Goal: Task Accomplishment & Management: Manage account settings

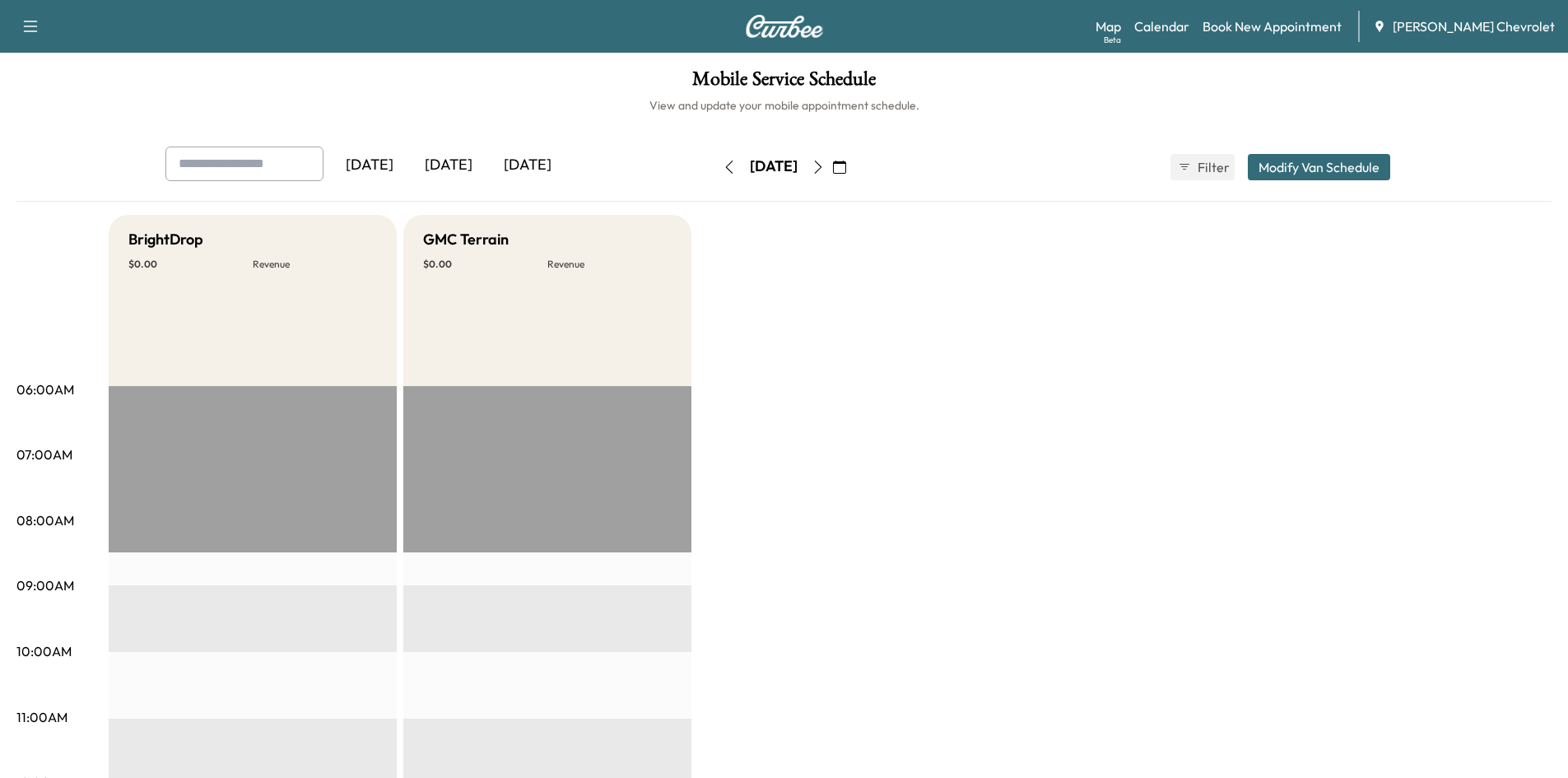
click at [449, 165] on div "[DATE]" at bounding box center [449, 166] width 79 height 38
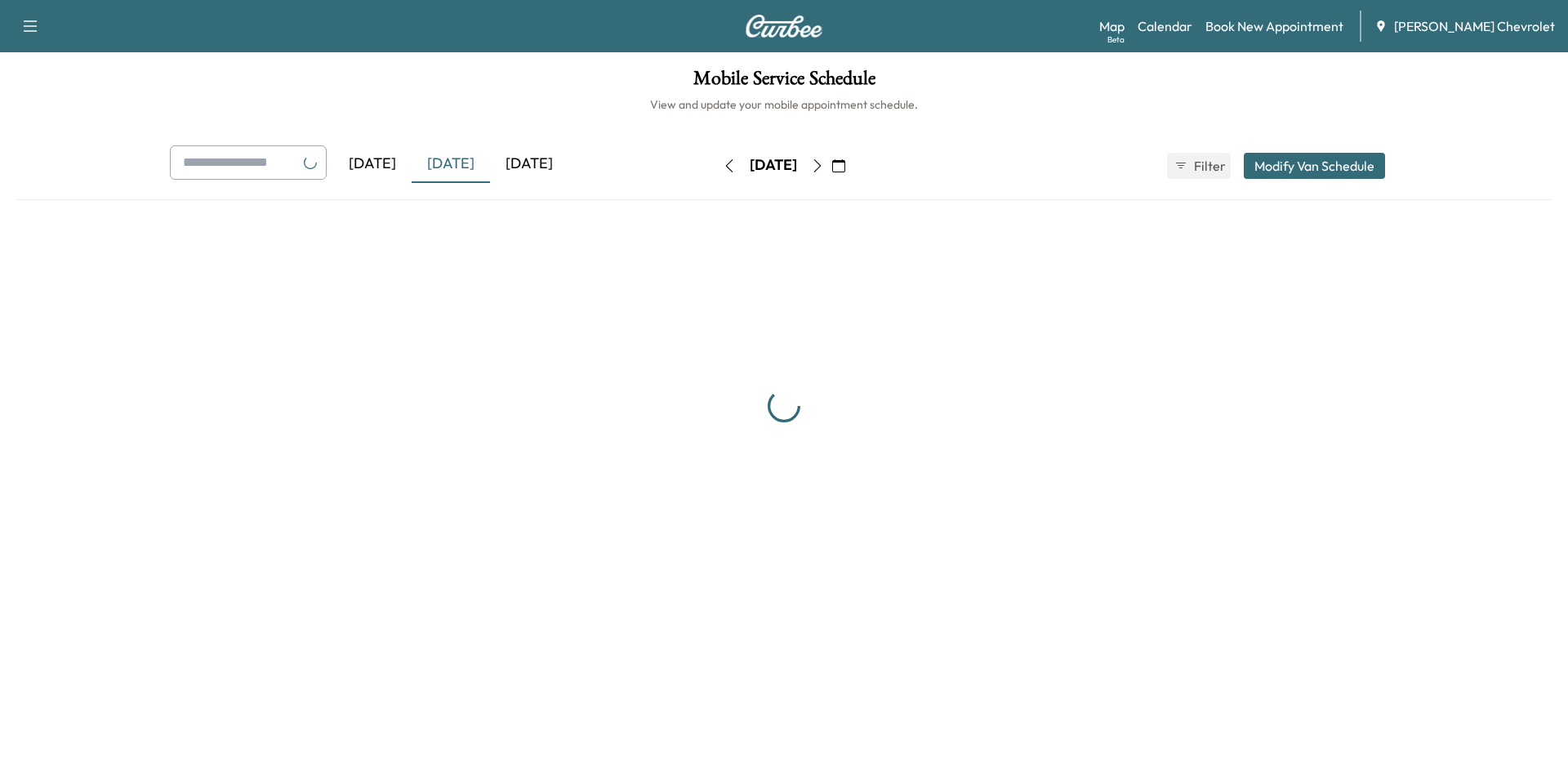
click at [519, 163] on div "[DATE]" at bounding box center [530, 165] width 79 height 38
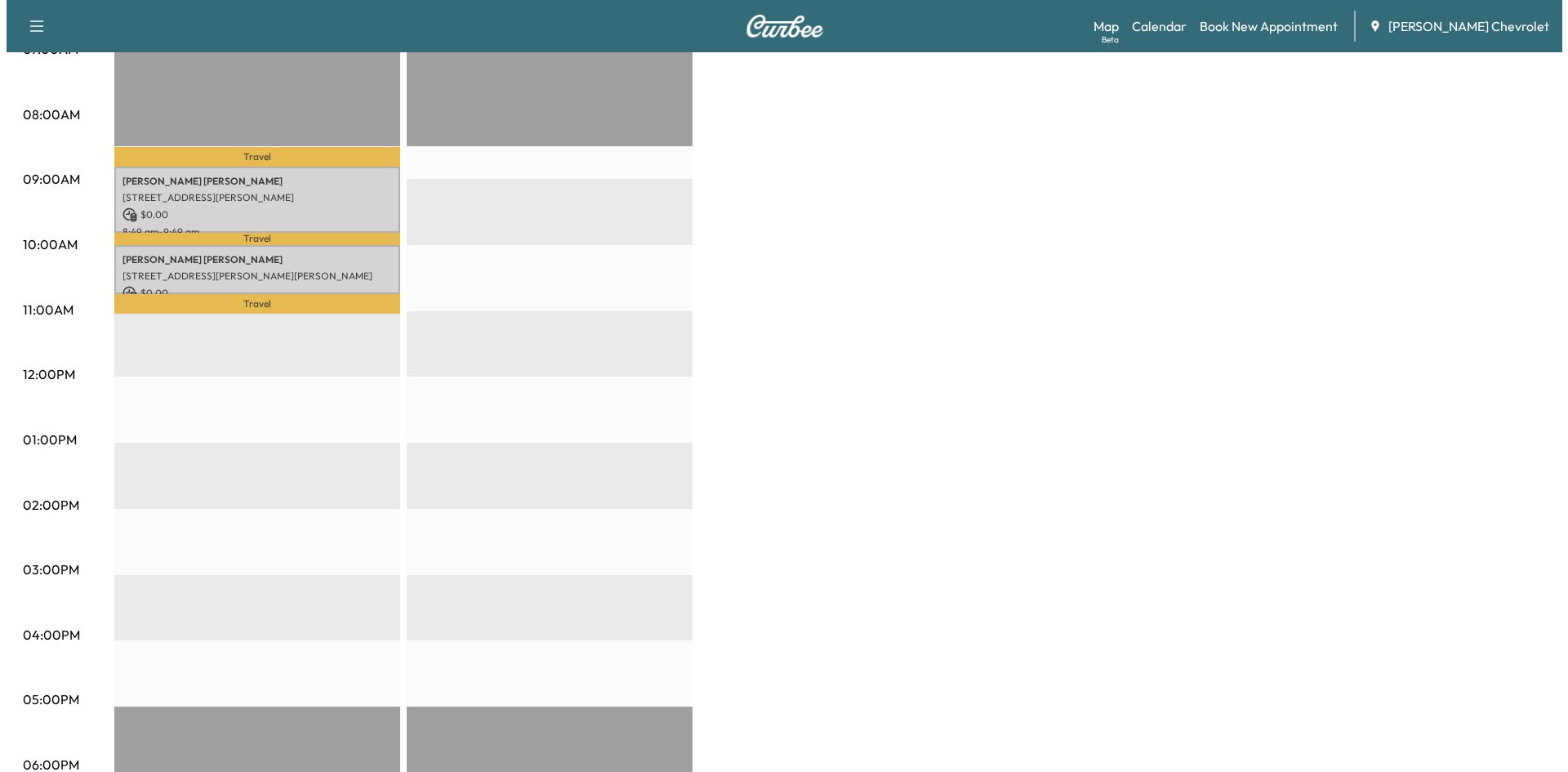
scroll to position [164, 0]
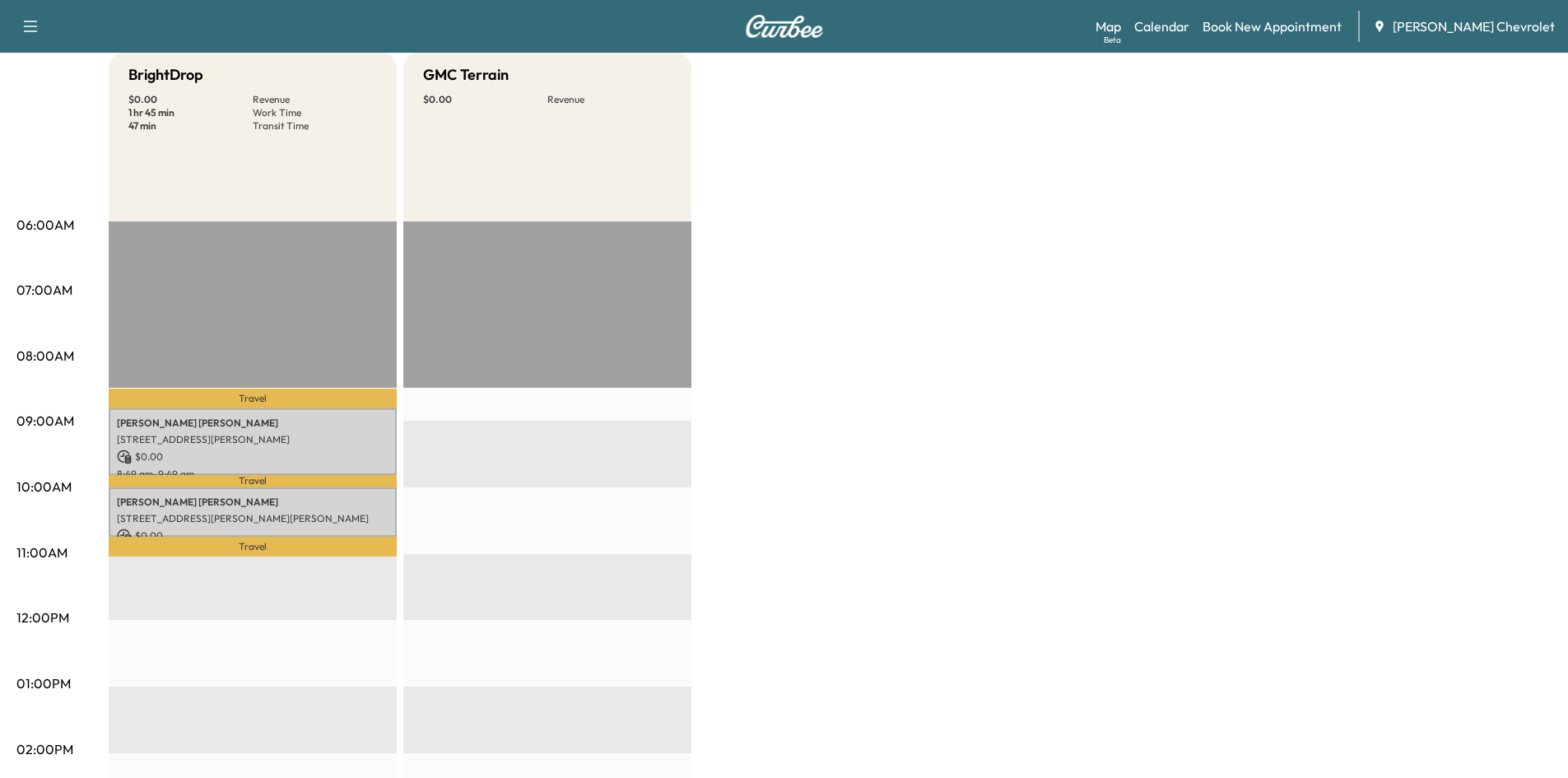
click at [281, 441] on p "[STREET_ADDRESS][PERSON_NAME]" at bounding box center [252, 439] width 272 height 13
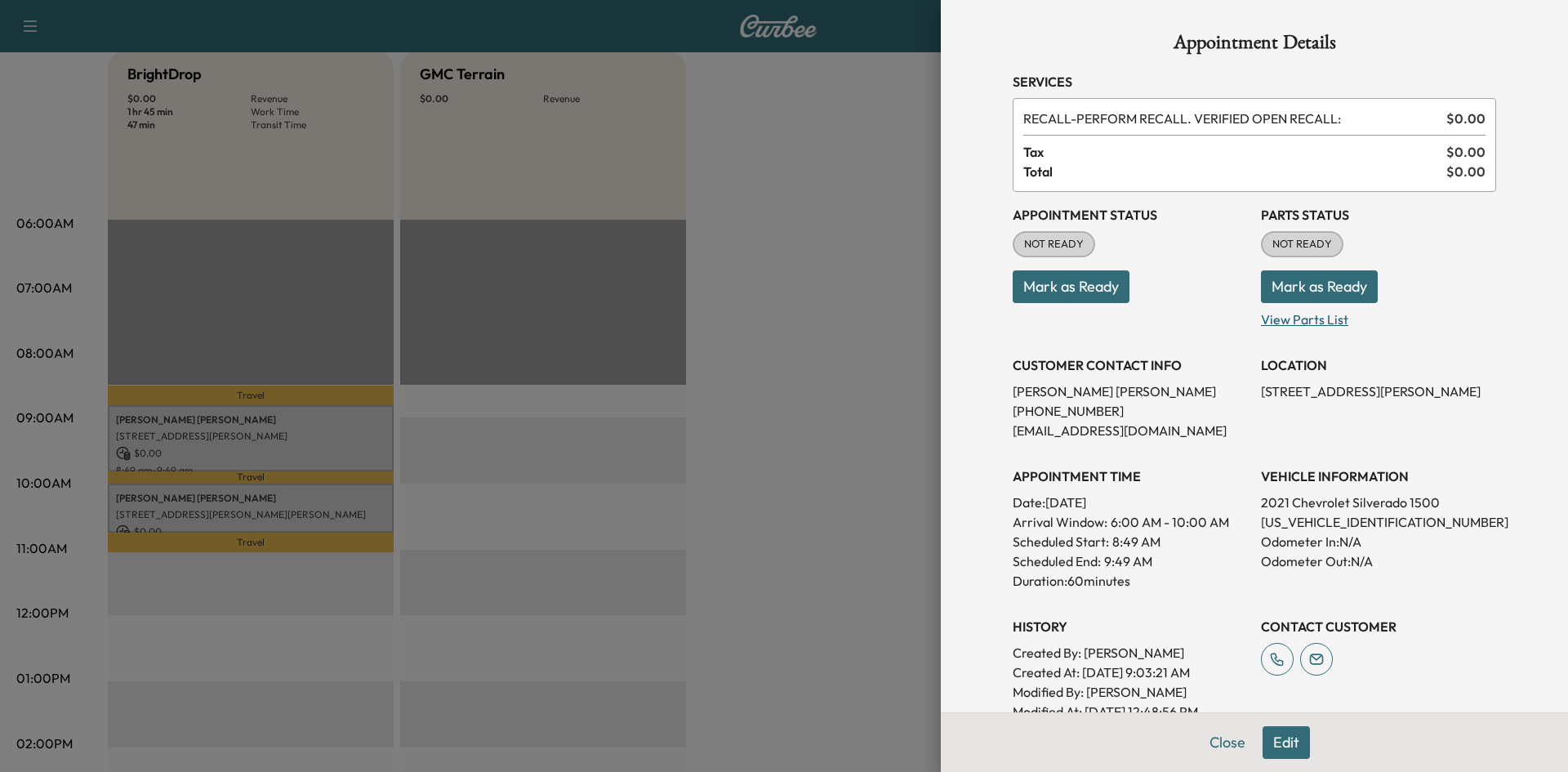
click at [1295, 315] on p "View Parts List" at bounding box center [1379, 316] width 236 height 27
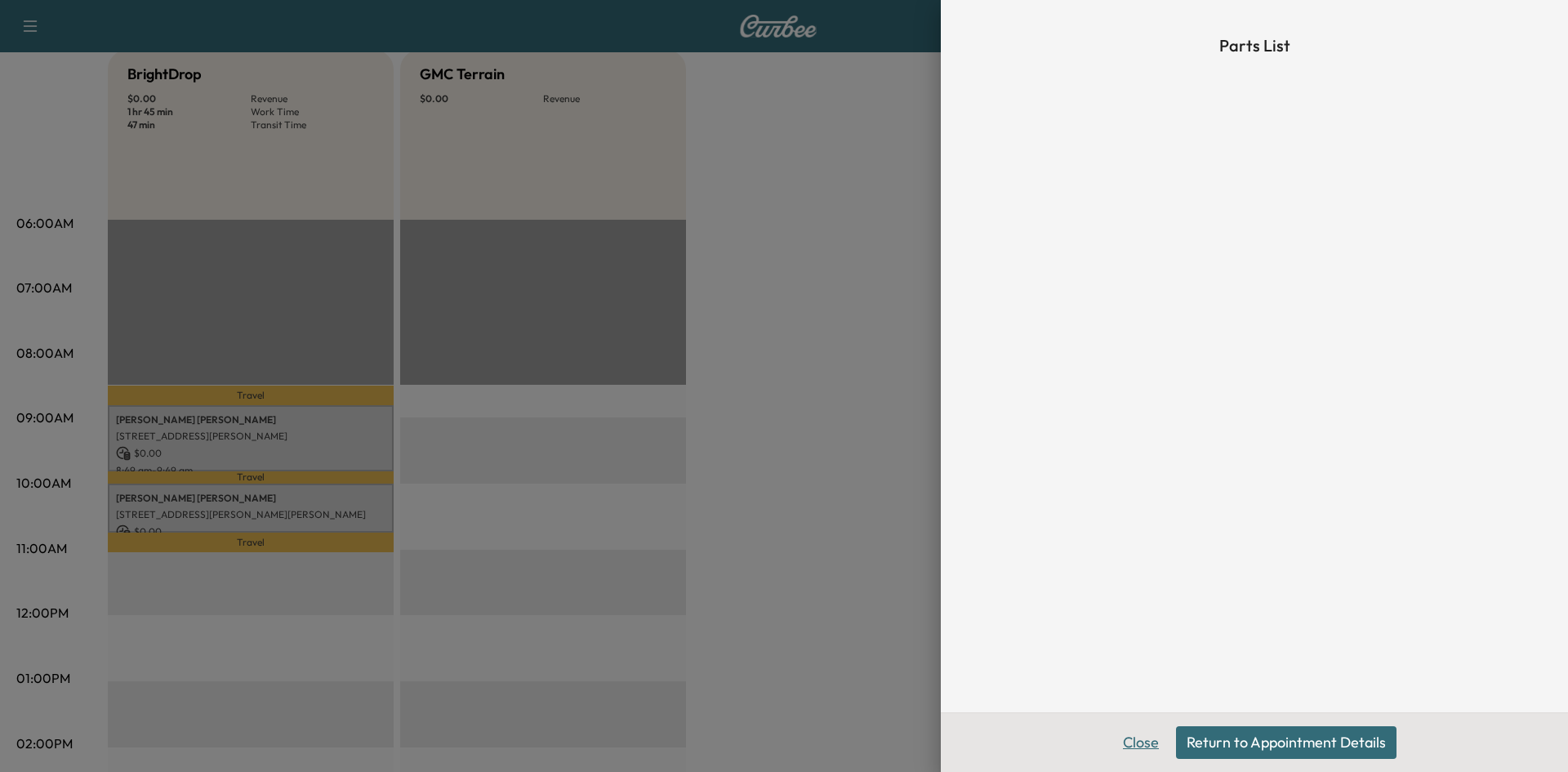
click at [1134, 736] on button "Close" at bounding box center [1140, 743] width 57 height 33
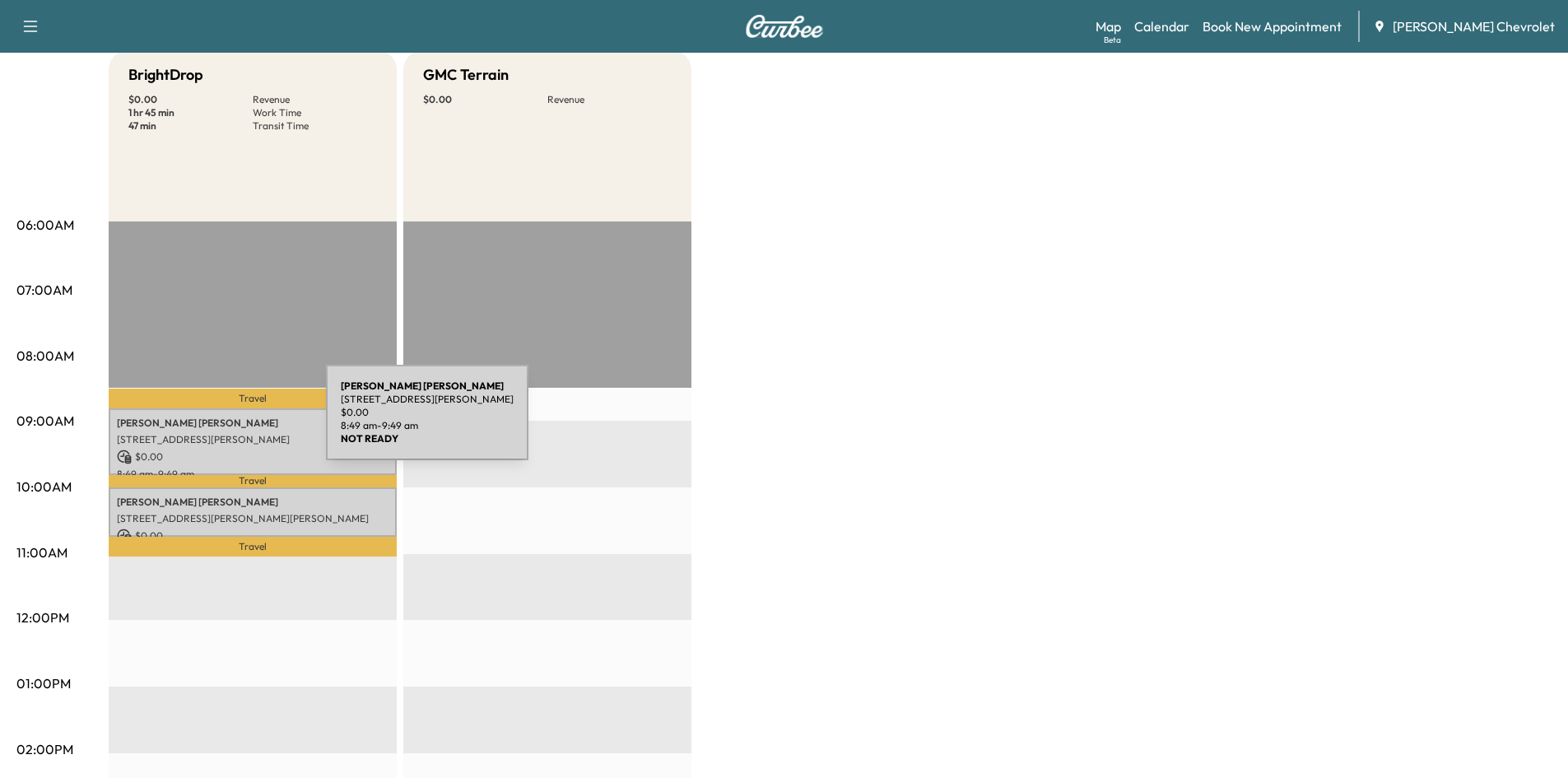
click at [231, 433] on p "[STREET_ADDRESS][PERSON_NAME]" at bounding box center [252, 439] width 272 height 13
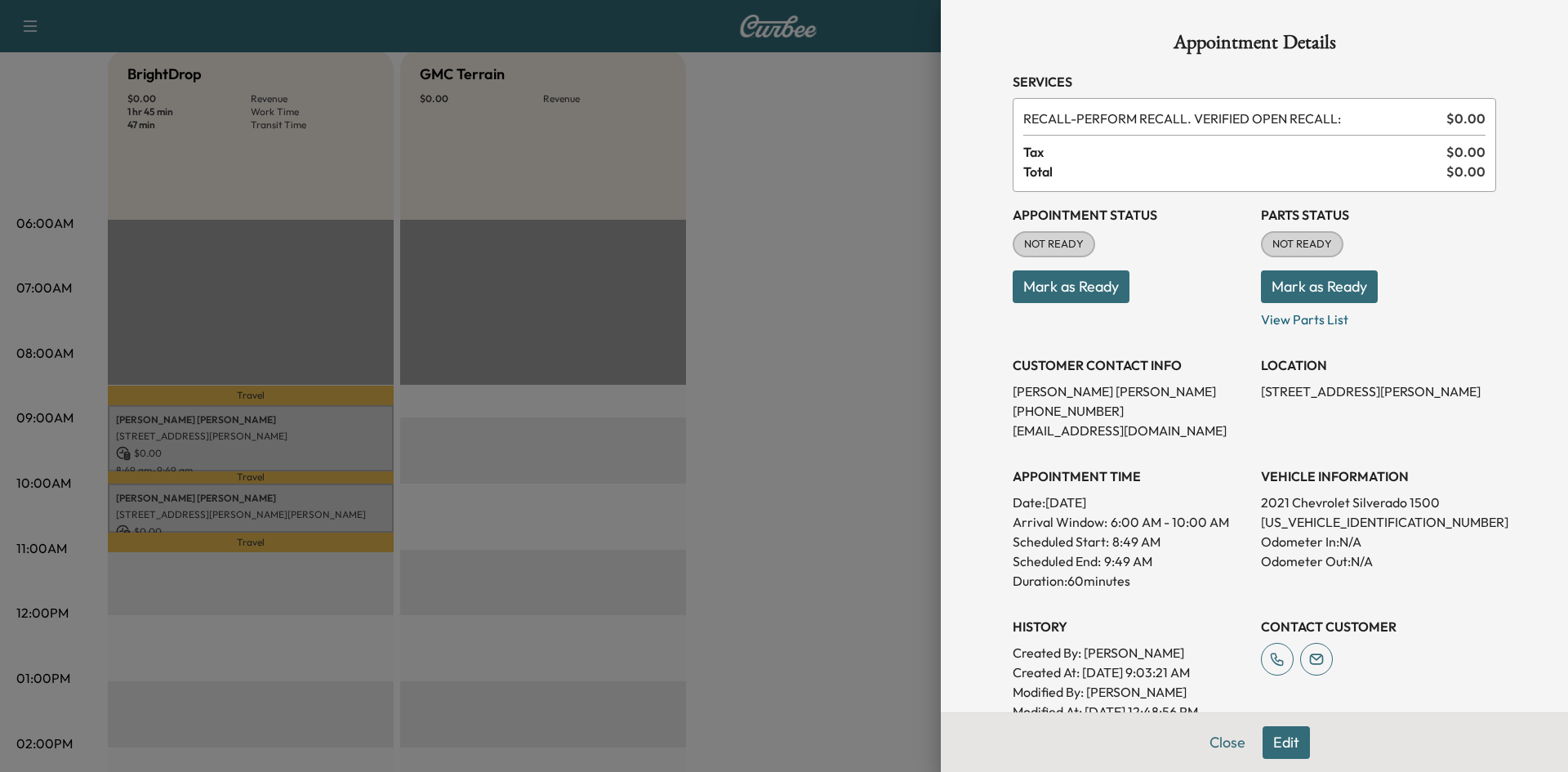
click at [1308, 285] on button "Mark as Ready" at bounding box center [1320, 287] width 117 height 33
click at [863, 287] on div at bounding box center [784, 386] width 1568 height 772
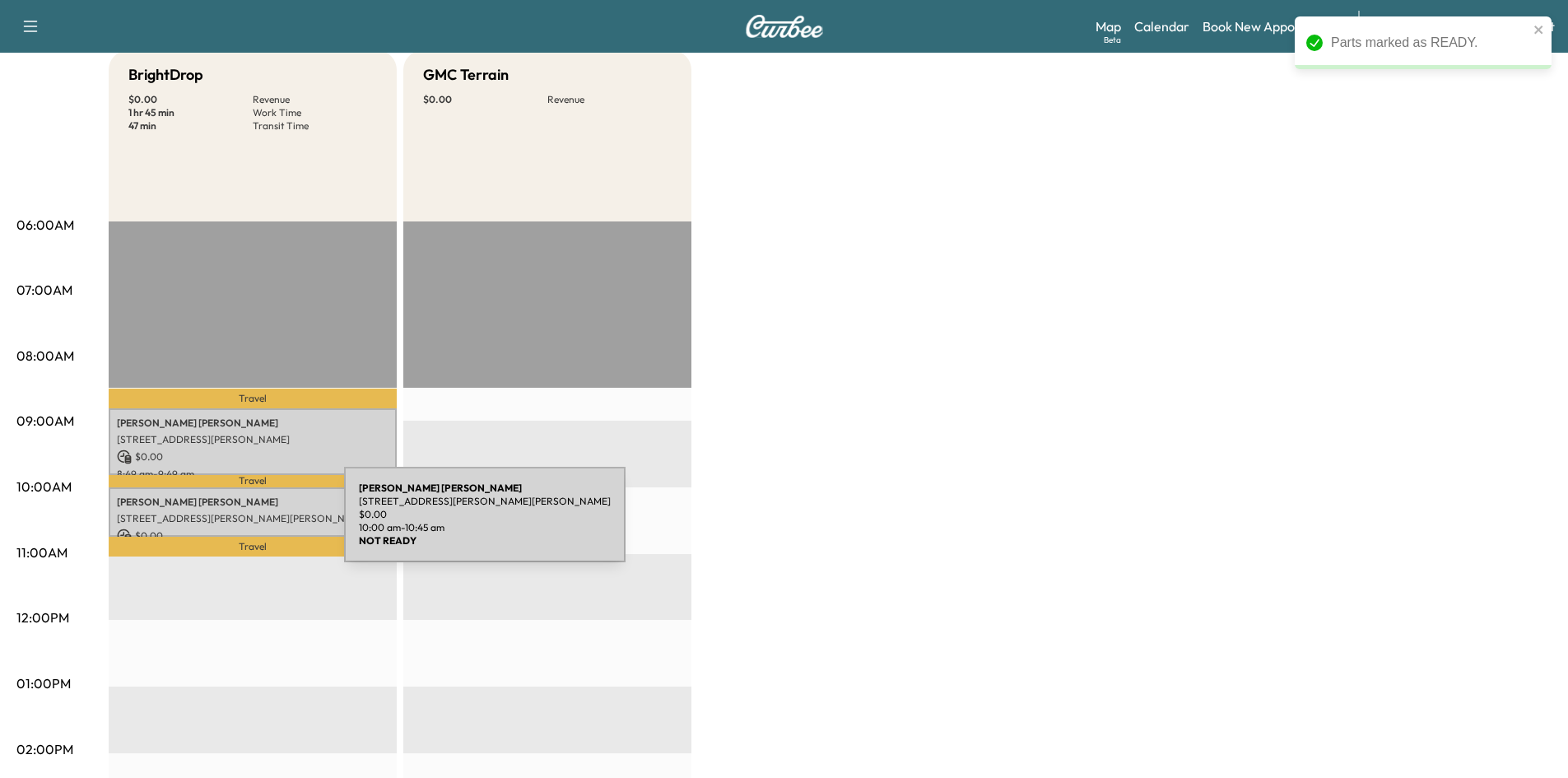
click at [240, 505] on div "[PERSON_NAME] [STREET_ADDRESS][PERSON_NAME][PERSON_NAME] $ 0.00 10:00 am - 10:4…" at bounding box center [253, 512] width 288 height 50
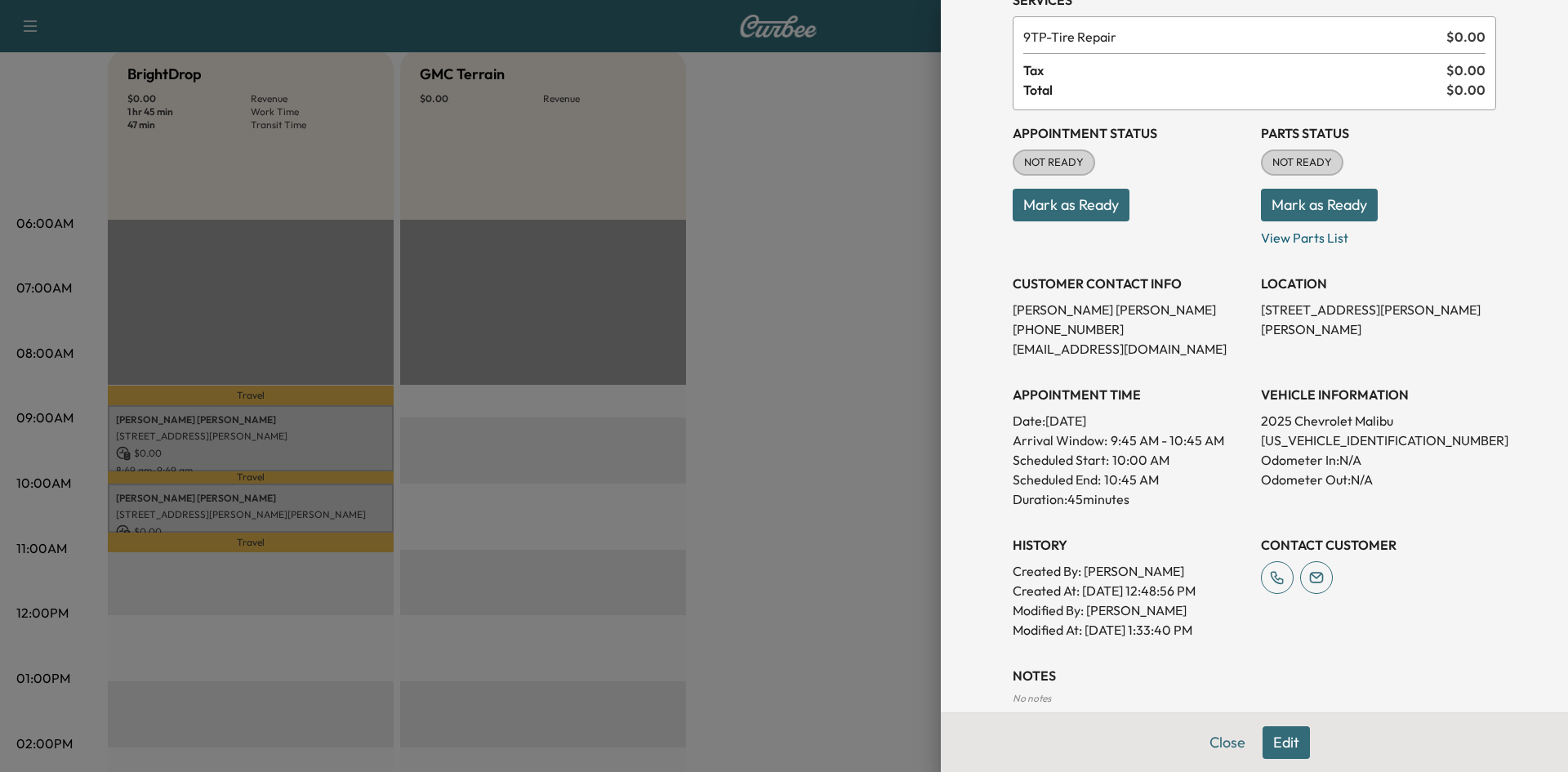
scroll to position [0, 0]
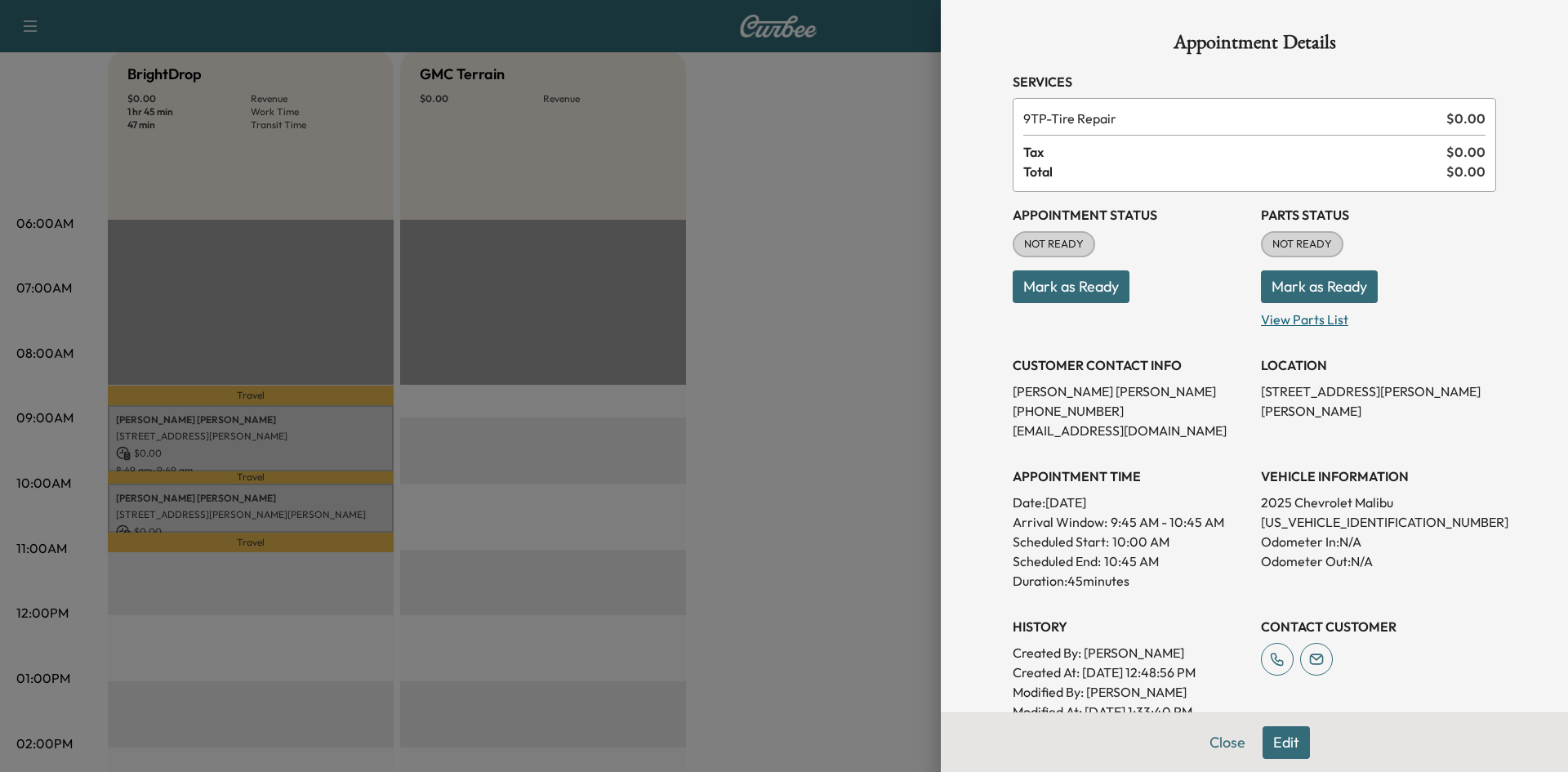
click at [1292, 320] on p "View Parts List" at bounding box center [1379, 316] width 236 height 27
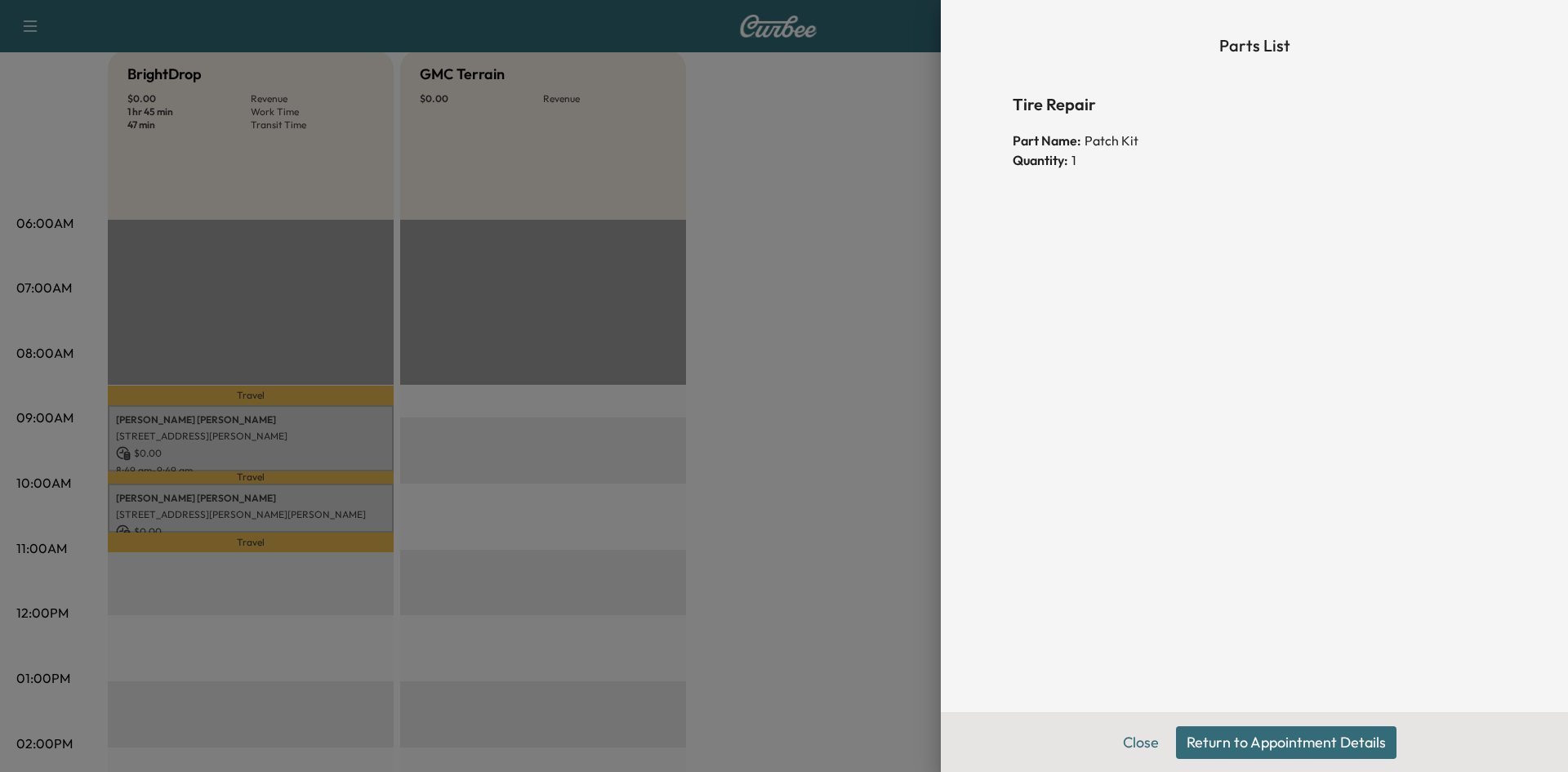
click at [914, 280] on div at bounding box center [784, 386] width 1568 height 772
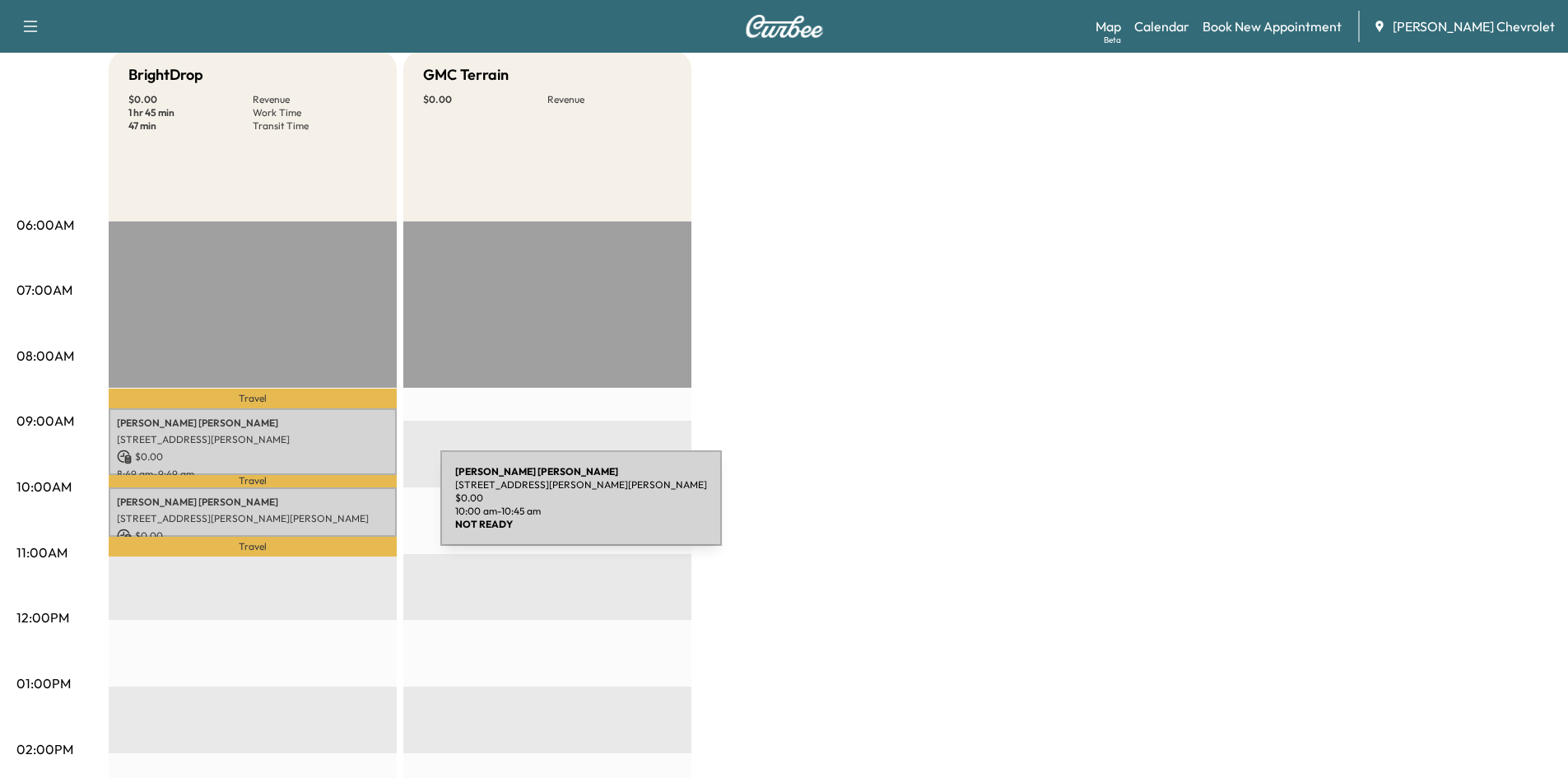
click at [317, 512] on p "[STREET_ADDRESS][PERSON_NAME][PERSON_NAME]" at bounding box center [252, 518] width 272 height 13
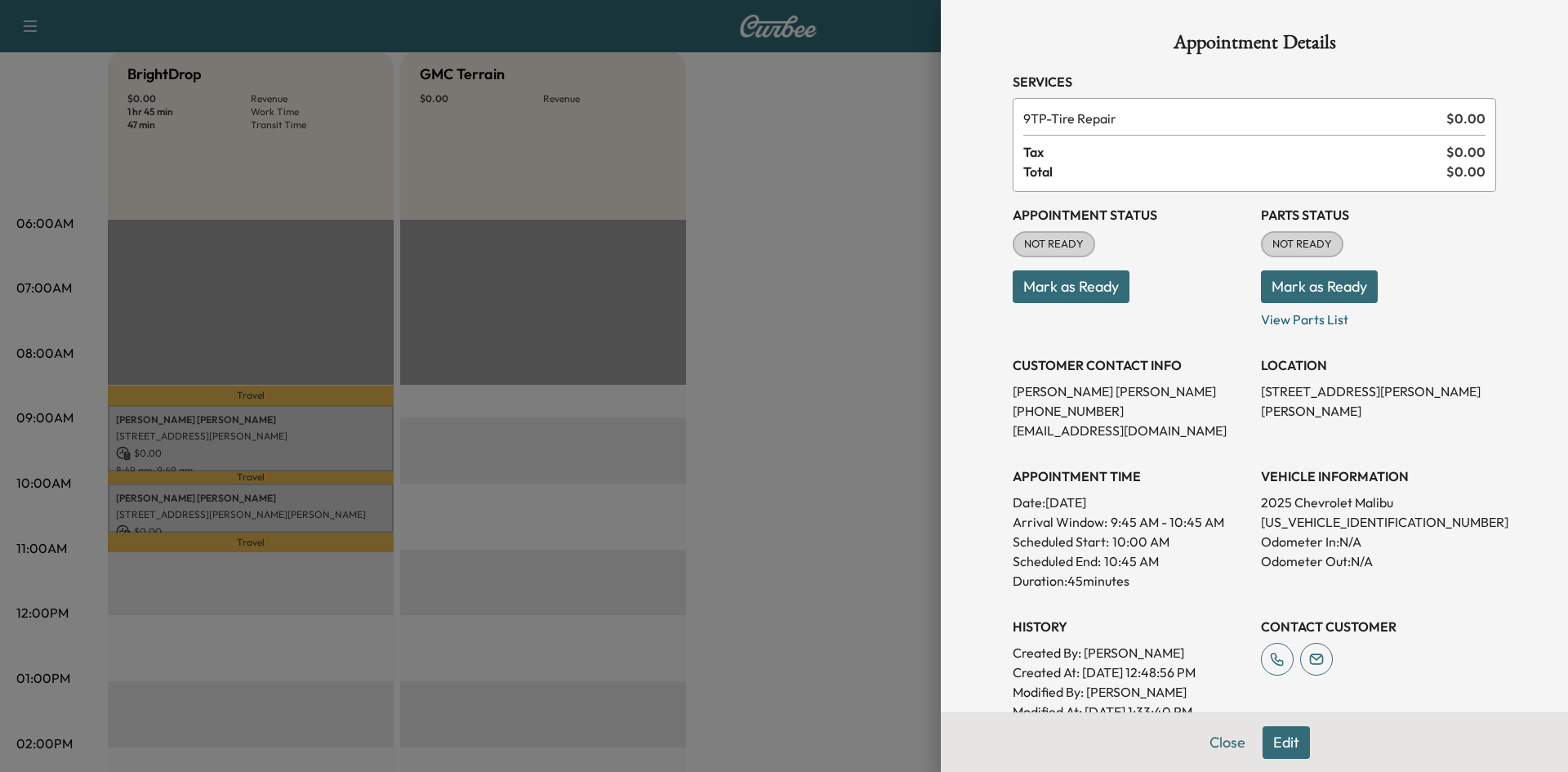
click at [1297, 283] on button "Mark as Ready" at bounding box center [1320, 287] width 117 height 33
click at [1282, 281] on button "Mark as Ready" at bounding box center [1320, 287] width 117 height 33
click at [1327, 289] on button "Mark as Ready" at bounding box center [1320, 287] width 117 height 33
click at [715, 290] on div at bounding box center [784, 386] width 1568 height 772
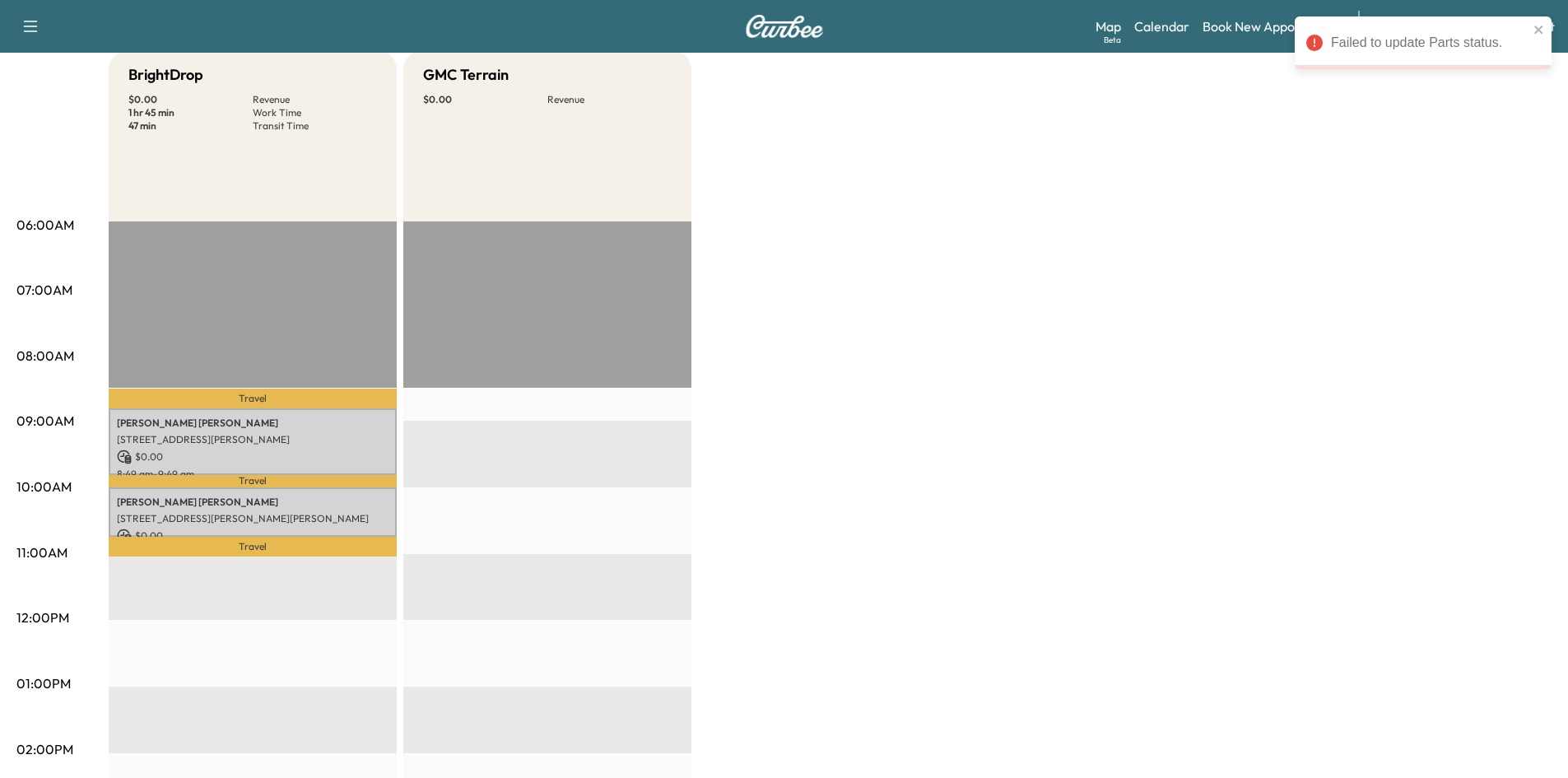
click at [197, 537] on p "Travel" at bounding box center [253, 547] width 288 height 20
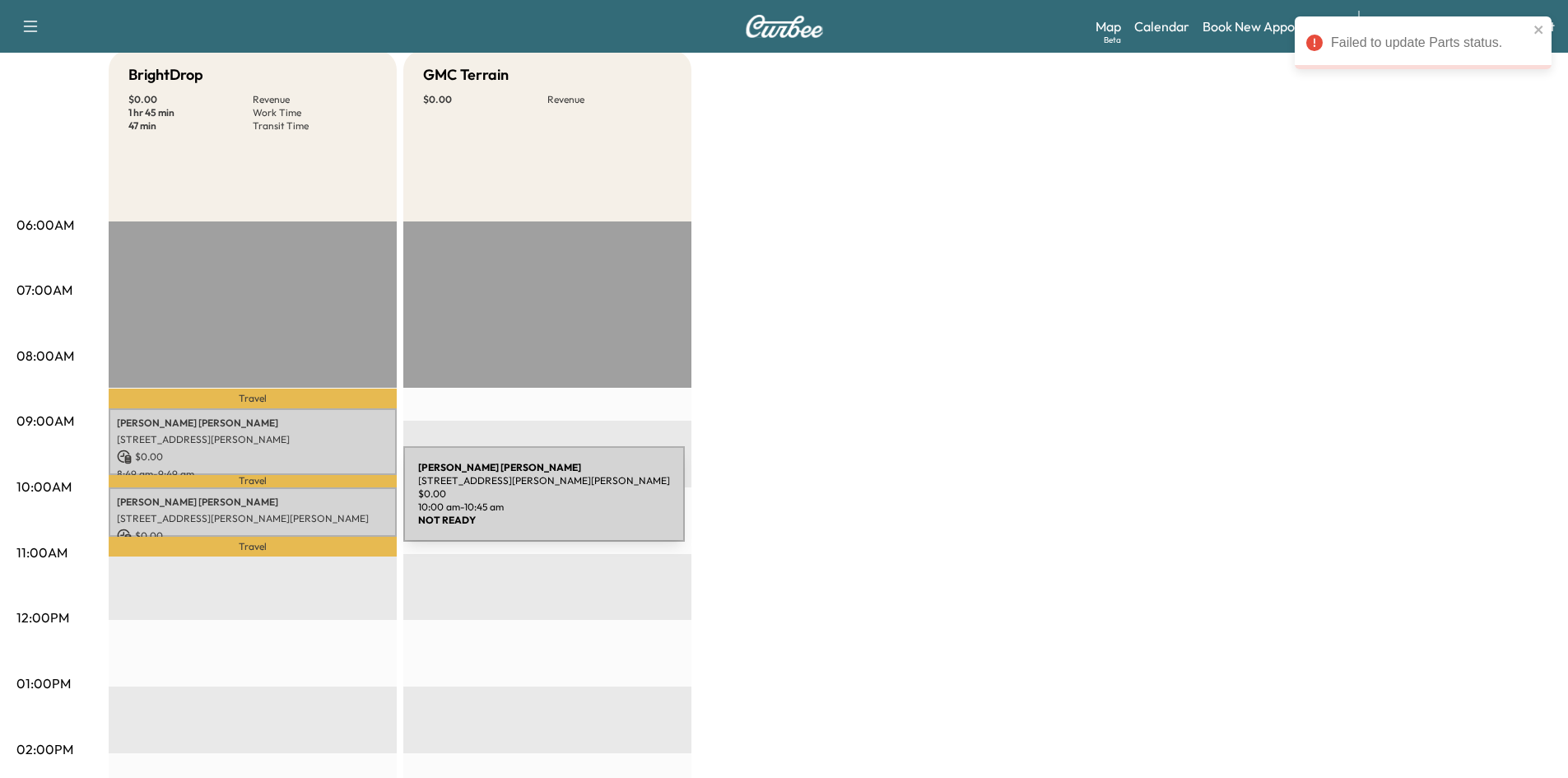
click at [281, 505] on div "[PERSON_NAME] [STREET_ADDRESS][PERSON_NAME][PERSON_NAME] $ 0.00 10:00 am - 10:4…" at bounding box center [253, 512] width 288 height 50
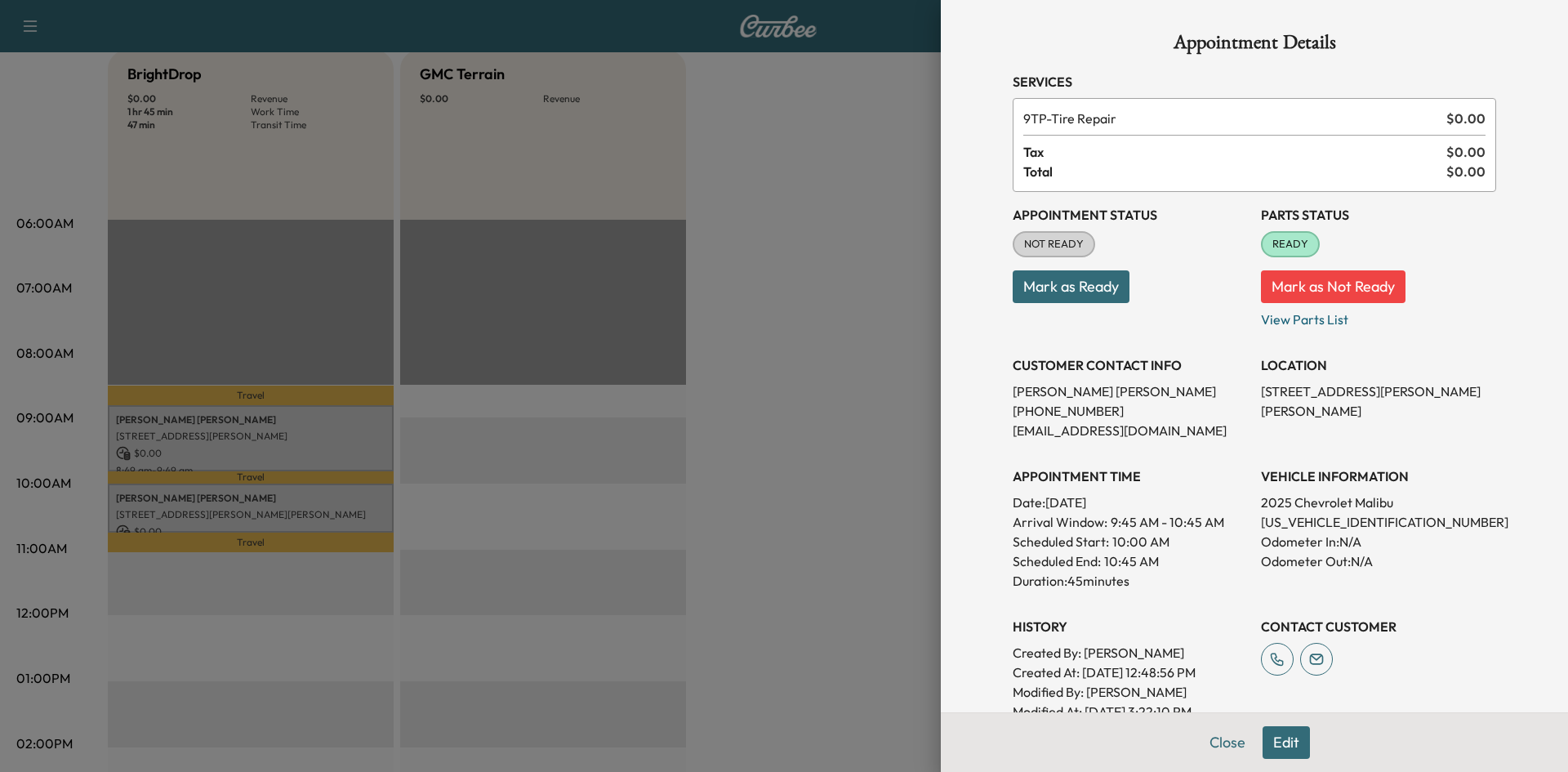
click at [656, 366] on div at bounding box center [784, 386] width 1568 height 772
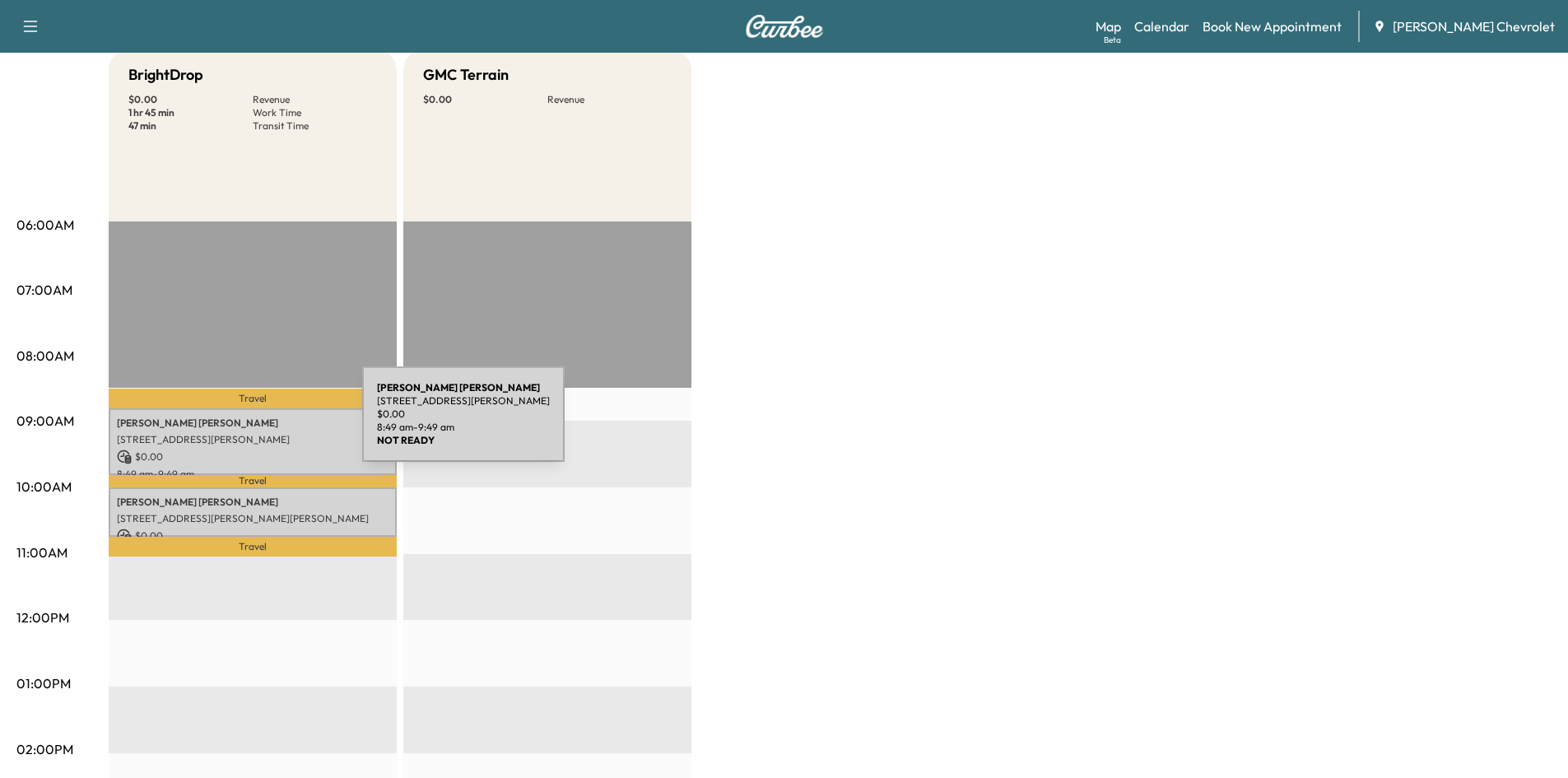
click at [238, 423] on p "[PERSON_NAME]" at bounding box center [252, 422] width 272 height 13
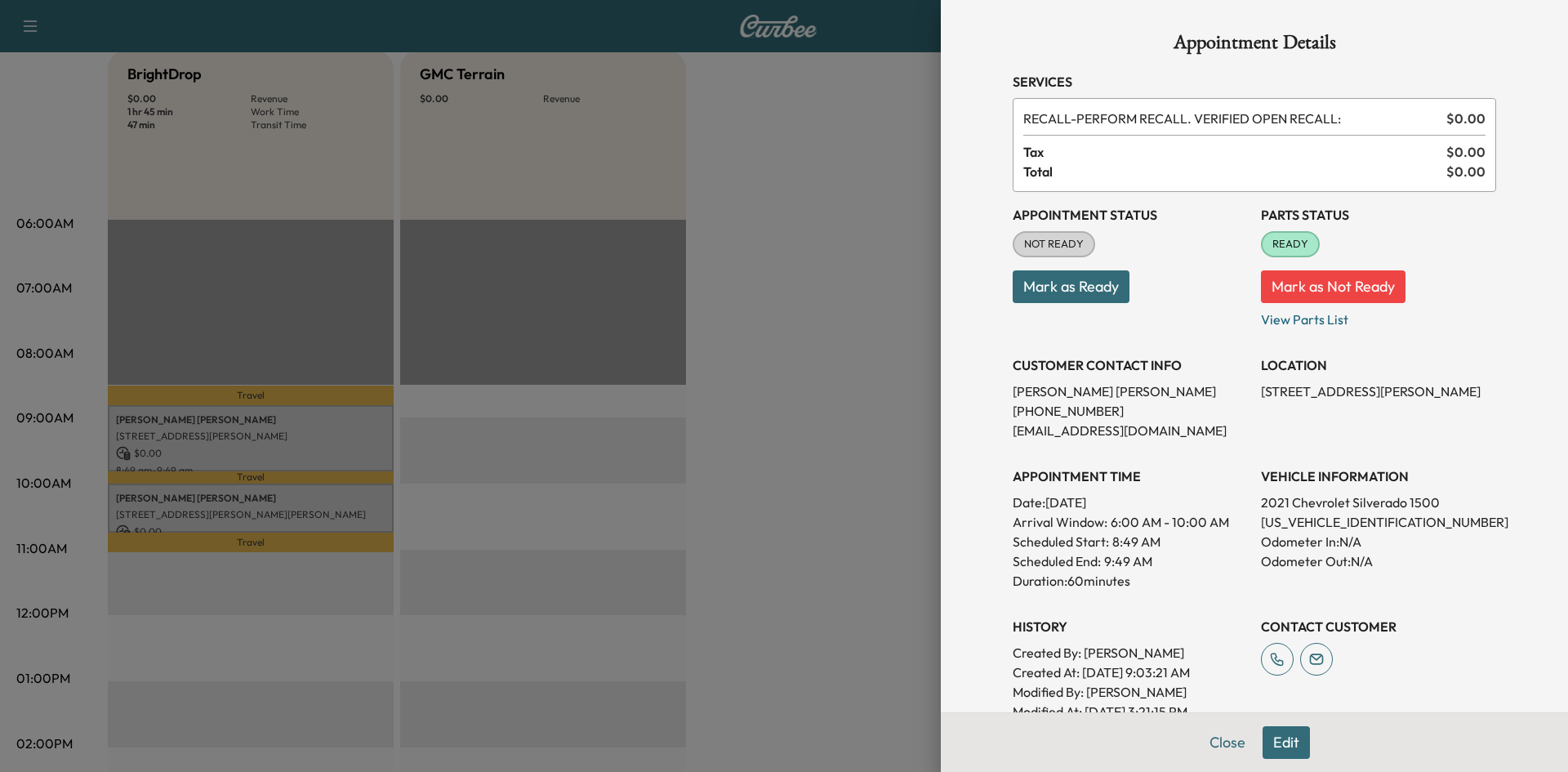
click at [883, 338] on div at bounding box center [784, 386] width 1568 height 772
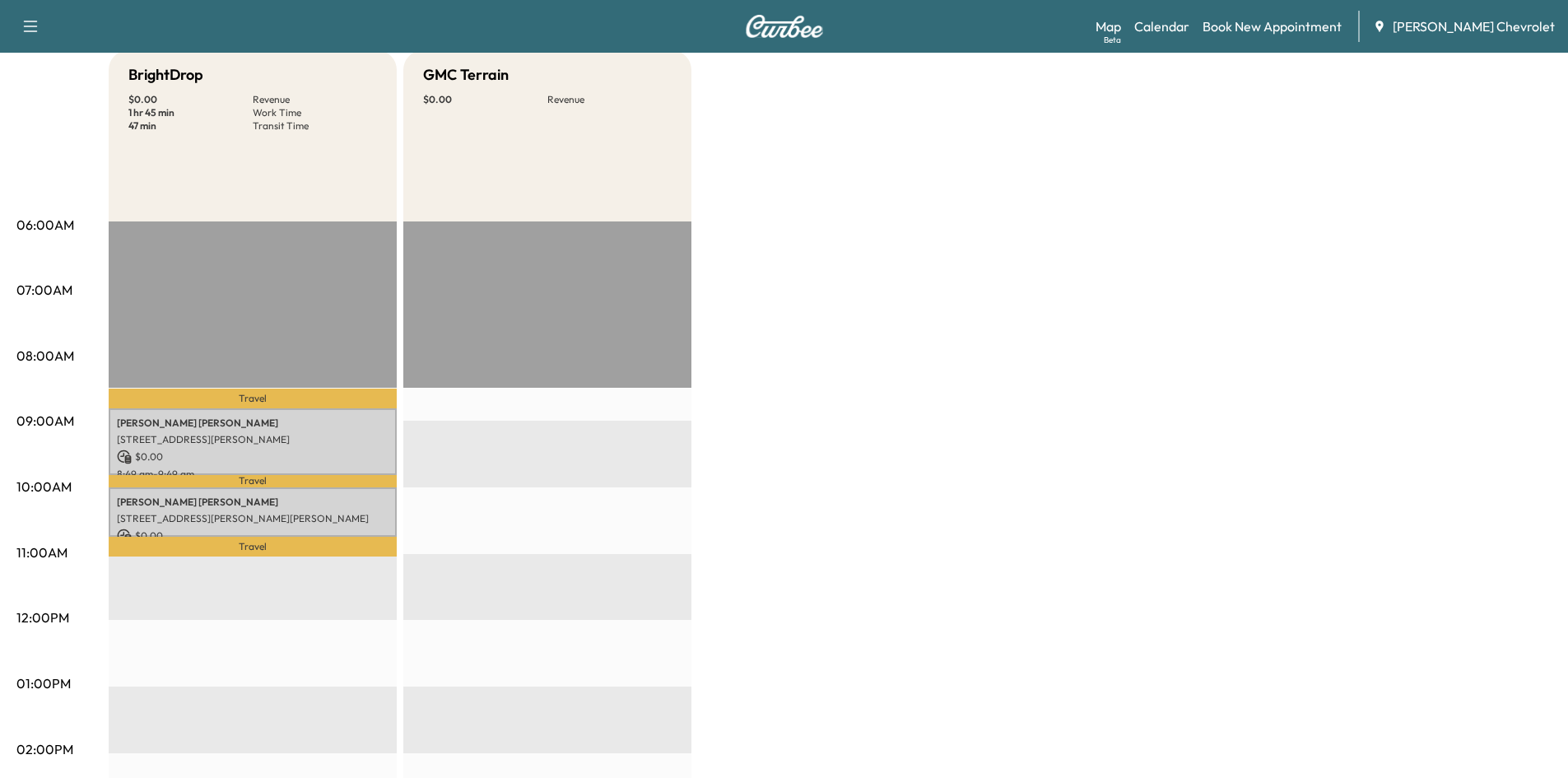
click at [977, 429] on div "BrightDrop $ 0.00 Revenue 1 hr 45 min Work Time 47 min Transit Time Travel [PER…" at bounding box center [830, 667] width 1443 height 1235
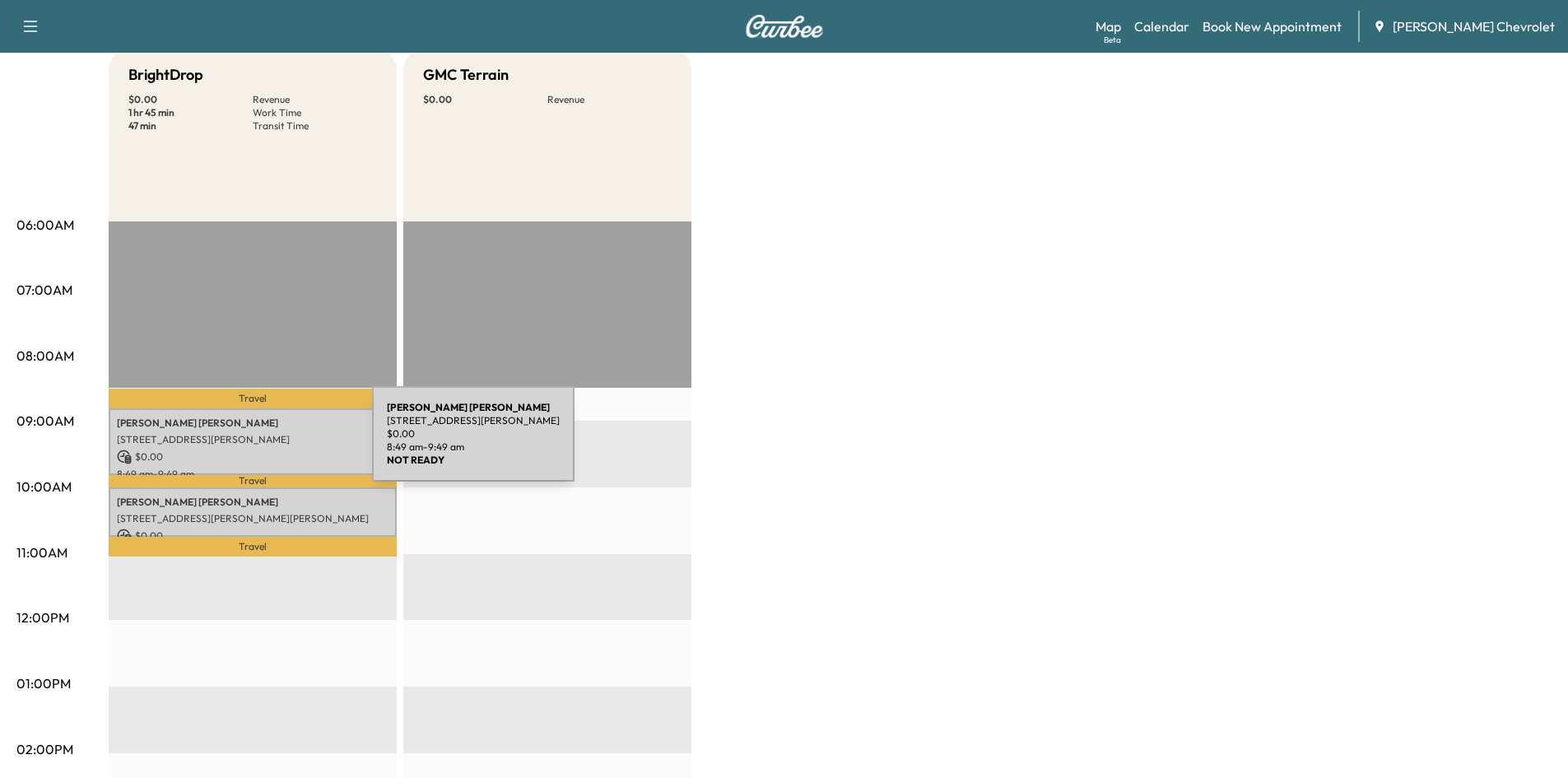
click at [249, 444] on div "[PERSON_NAME] [STREET_ADDRESS][PERSON_NAME] $ 0.00 8:49 am - 9:49 am" at bounding box center [253, 441] width 288 height 66
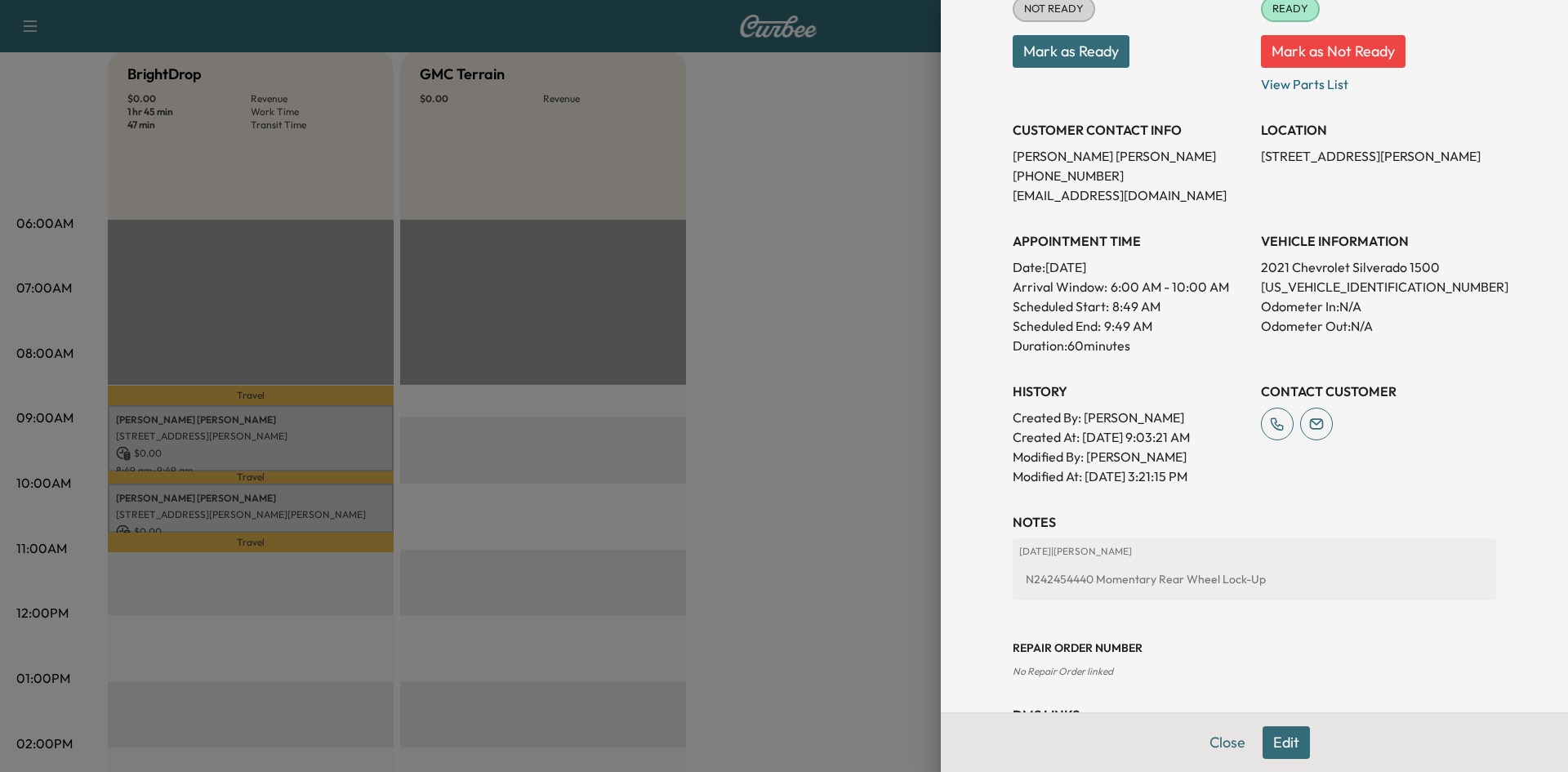
scroll to position [245, 0]
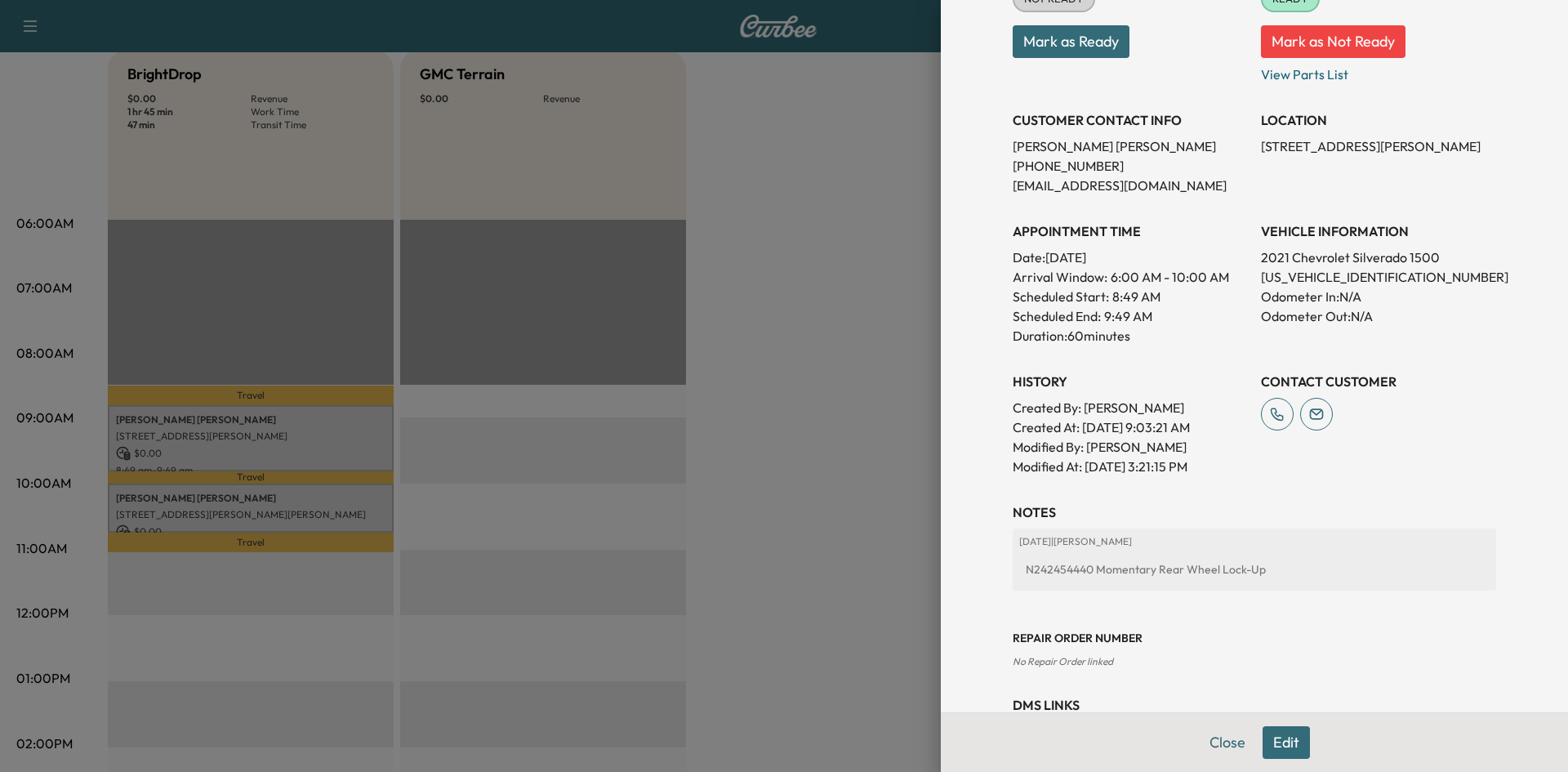
click at [850, 347] on div at bounding box center [784, 386] width 1568 height 772
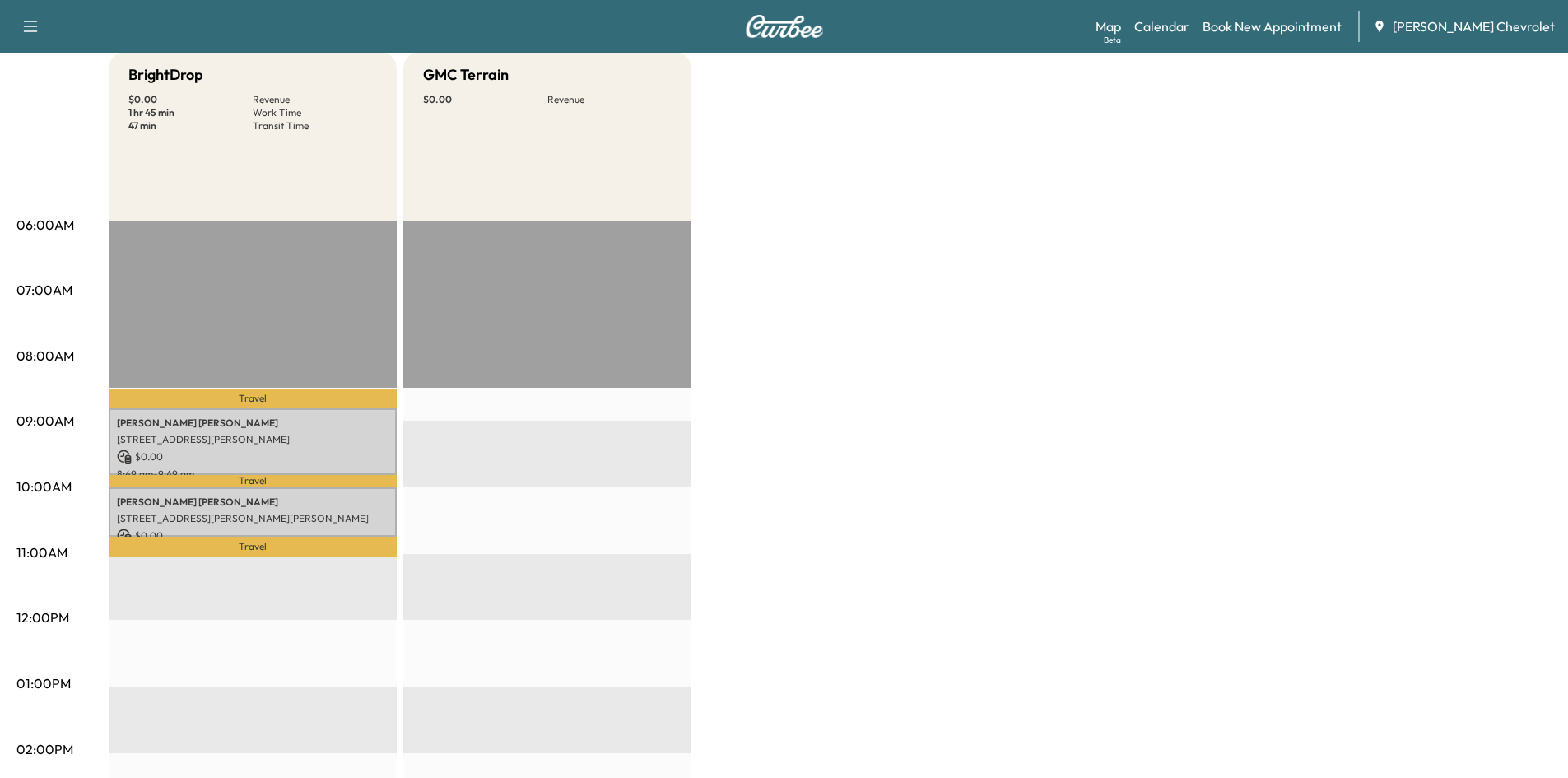
click at [251, 515] on p "[STREET_ADDRESS][PERSON_NAME][PERSON_NAME]" at bounding box center [252, 518] width 272 height 13
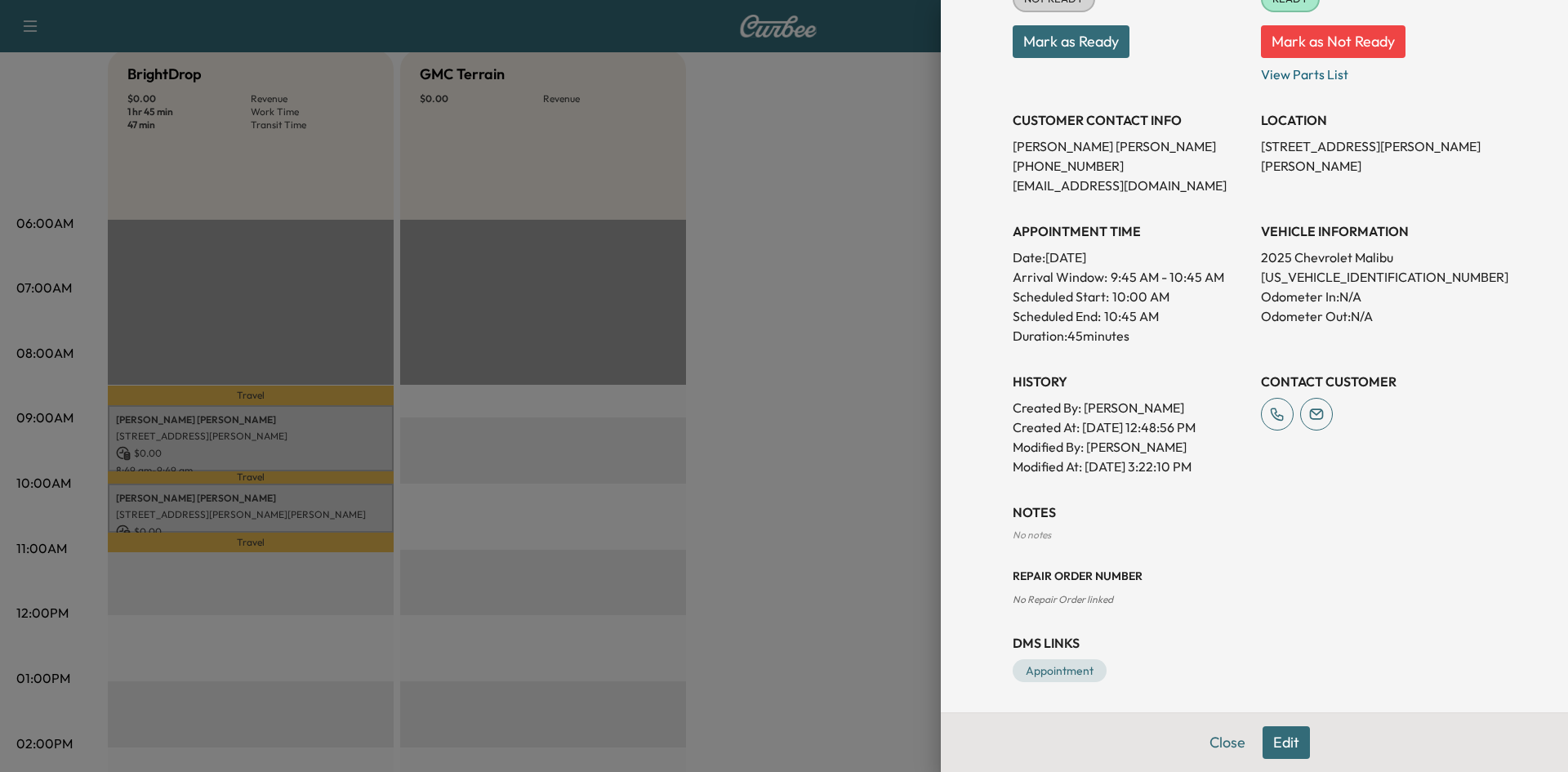
scroll to position [248, 0]
click at [1060, 664] on link "Appointment" at bounding box center [1060, 668] width 94 height 23
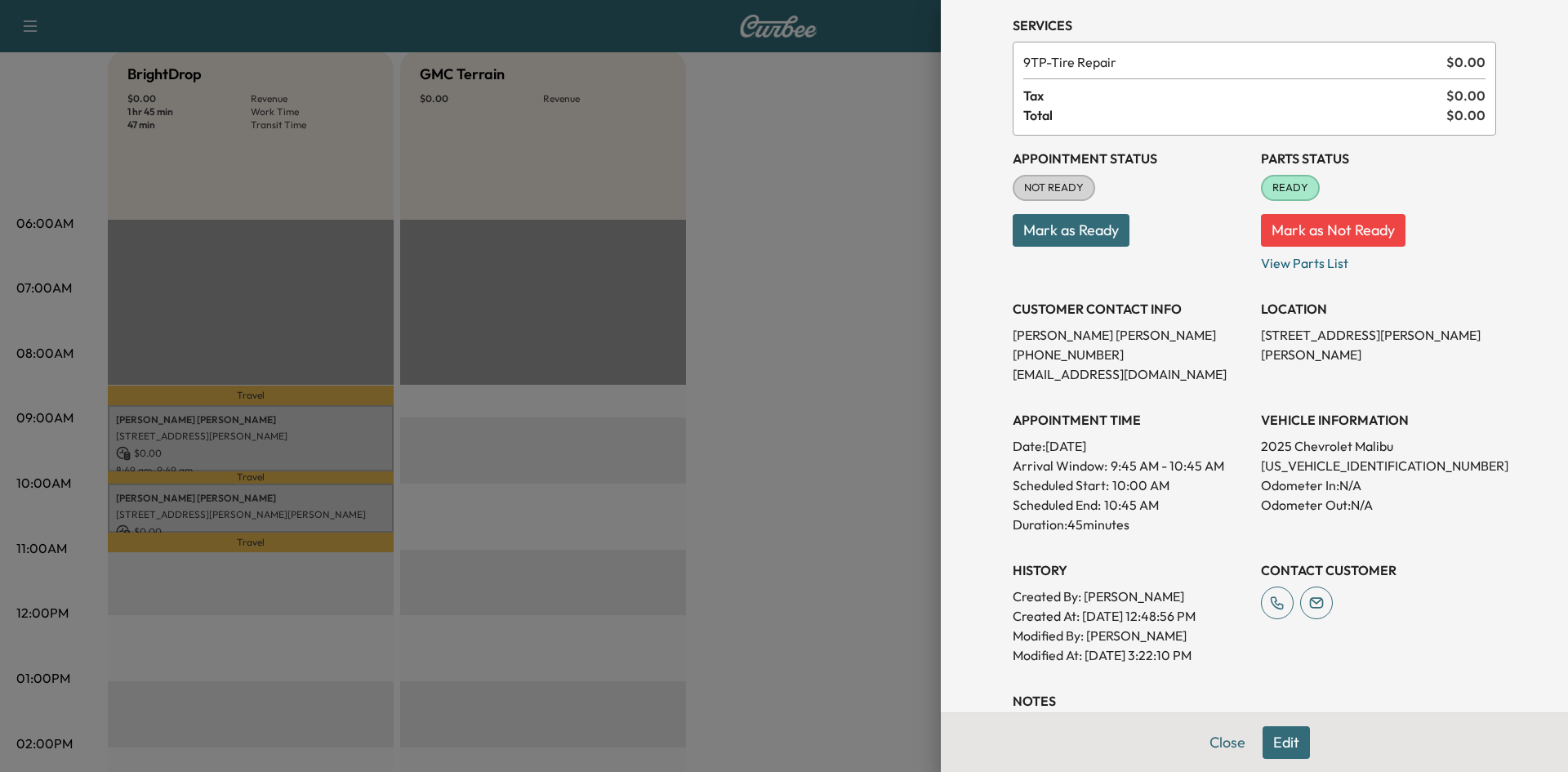
scroll to position [84, 0]
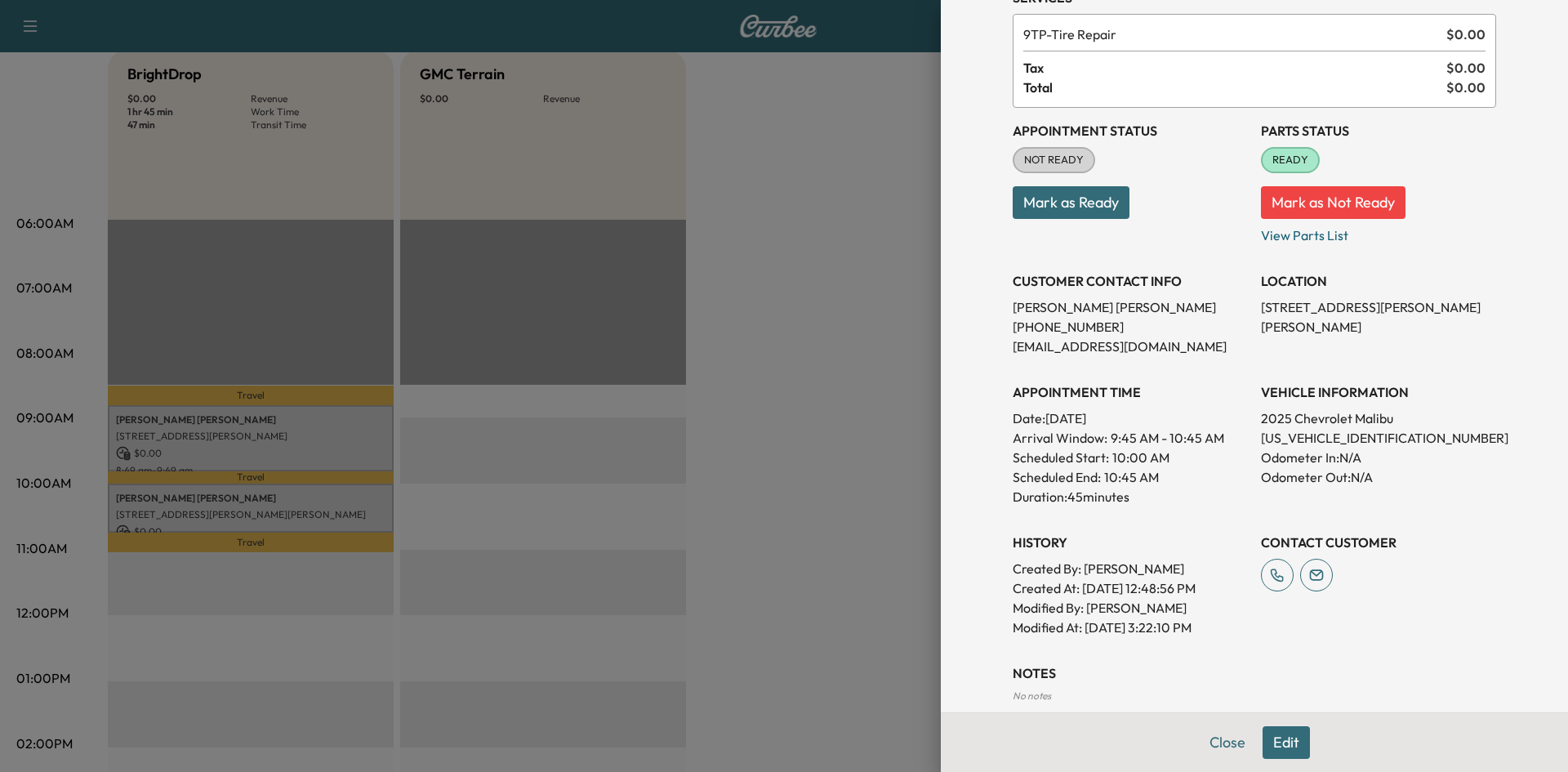
click at [865, 331] on div at bounding box center [784, 386] width 1568 height 772
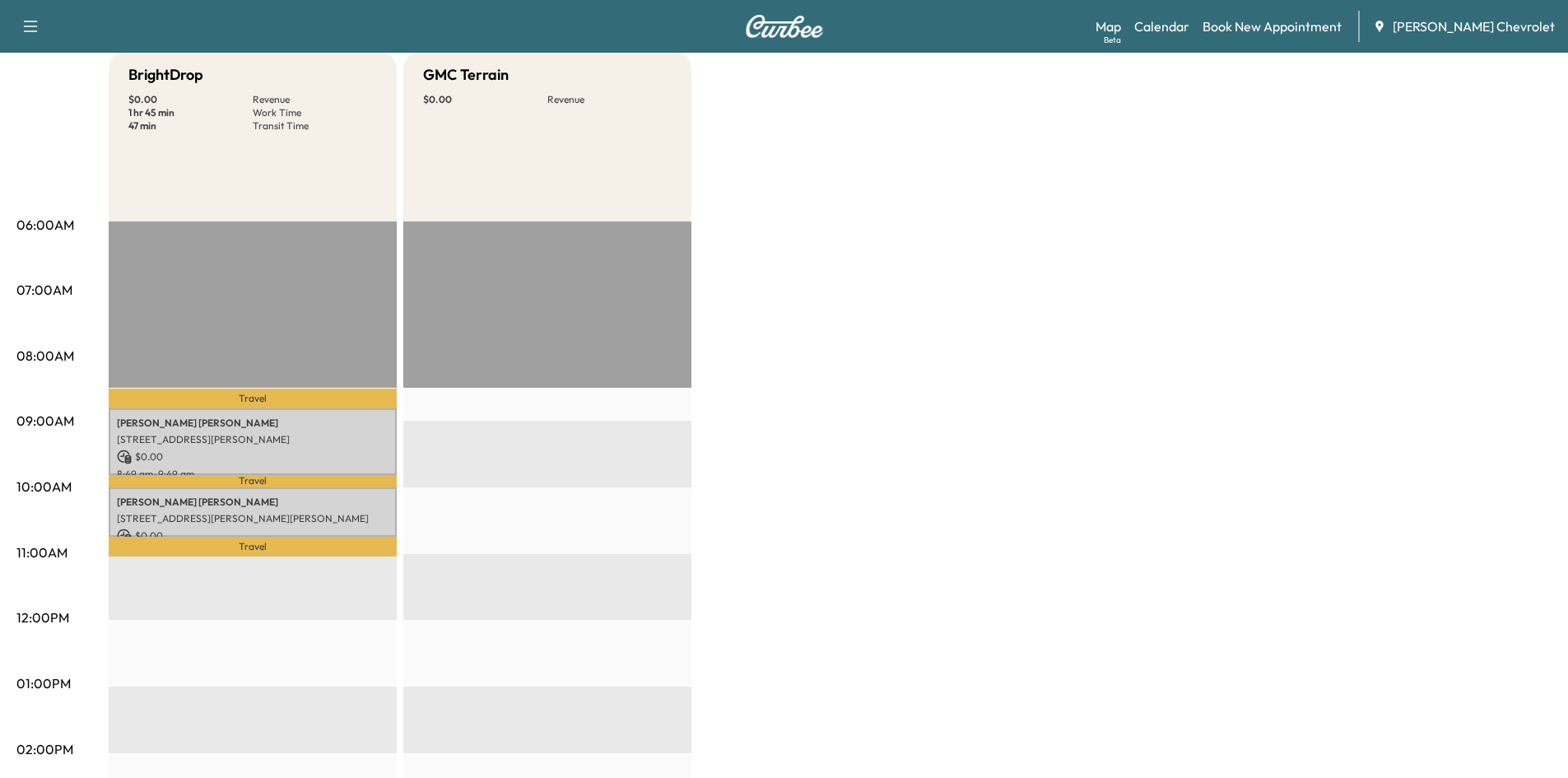
click at [236, 414] on div "[PERSON_NAME] [STREET_ADDRESS][PERSON_NAME] $ 0.00 8:49 am - 9:49 am" at bounding box center [253, 441] width 288 height 66
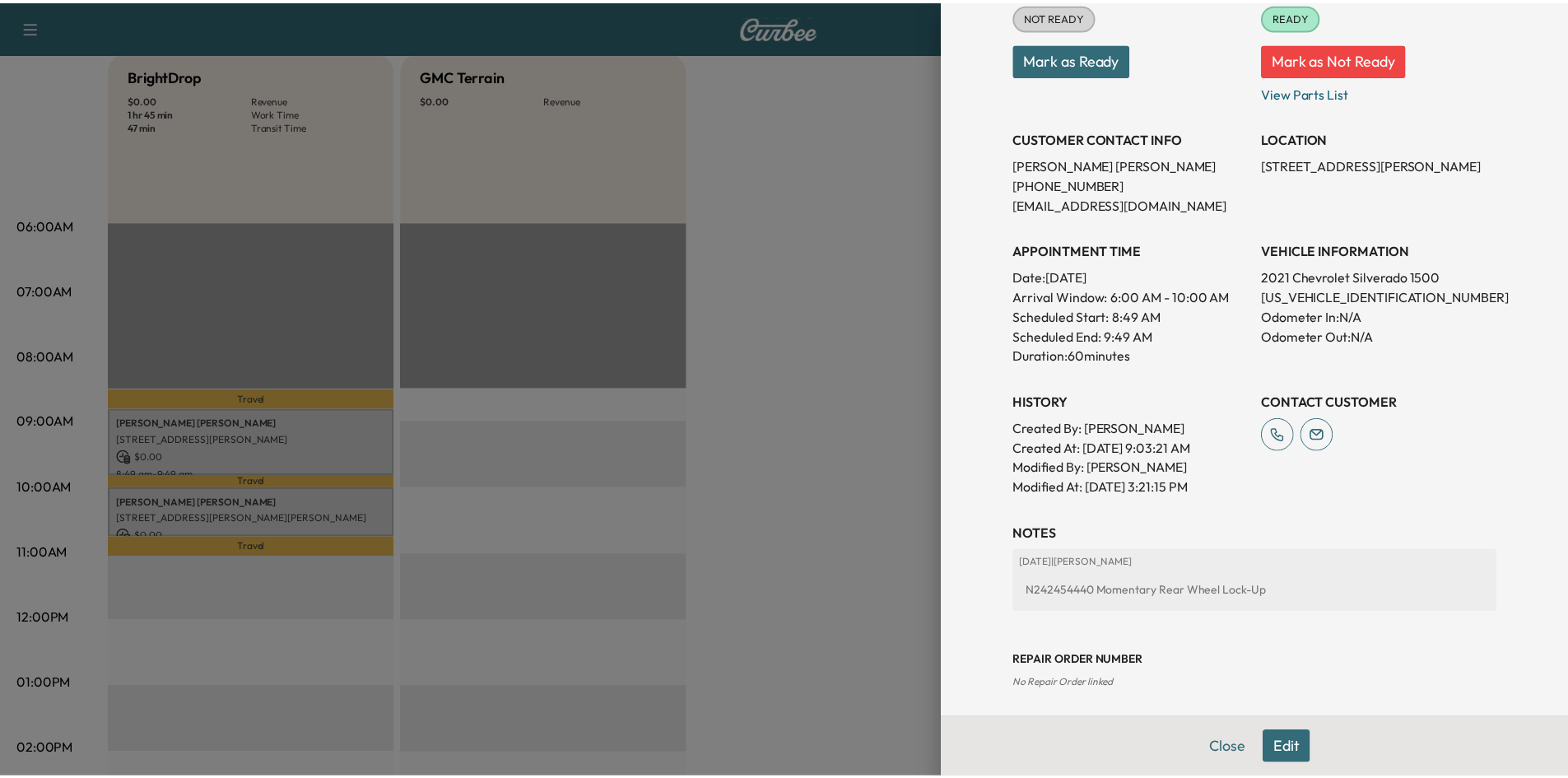
scroll to position [312, 0]
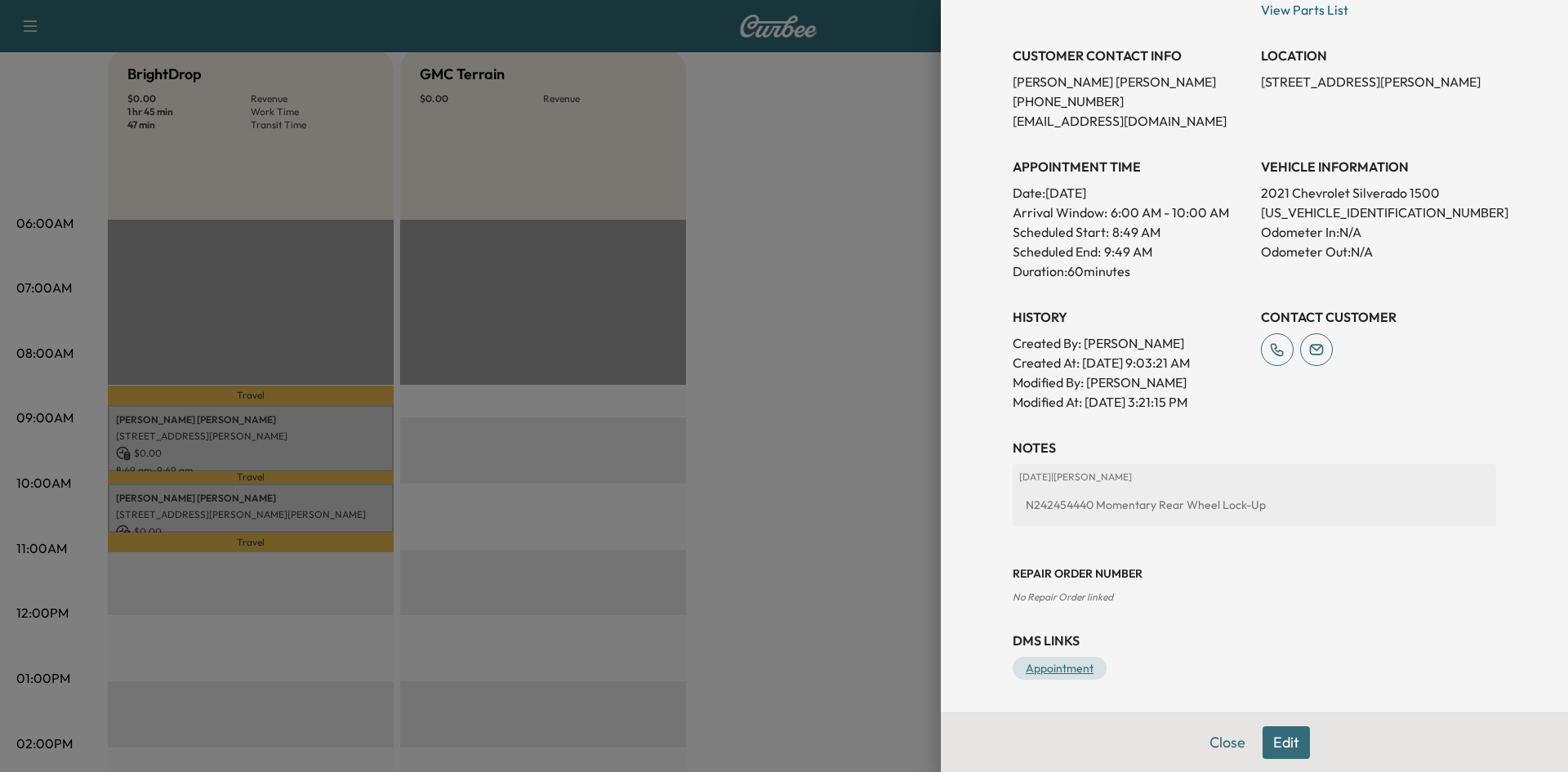
click at [1050, 668] on link "Appointment" at bounding box center [1060, 668] width 94 height 23
click at [844, 464] on div at bounding box center [784, 386] width 1568 height 772
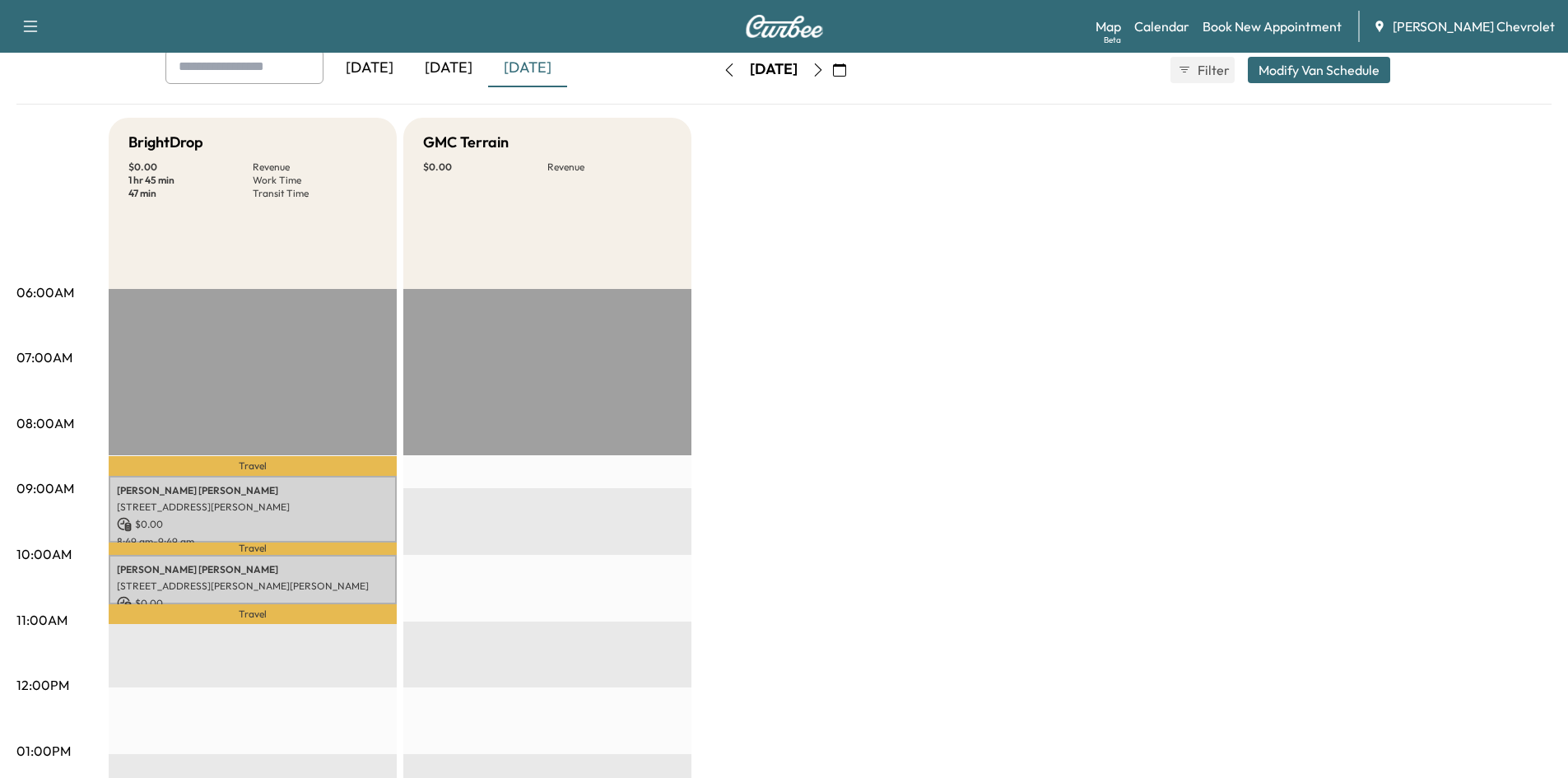
scroll to position [0, 0]
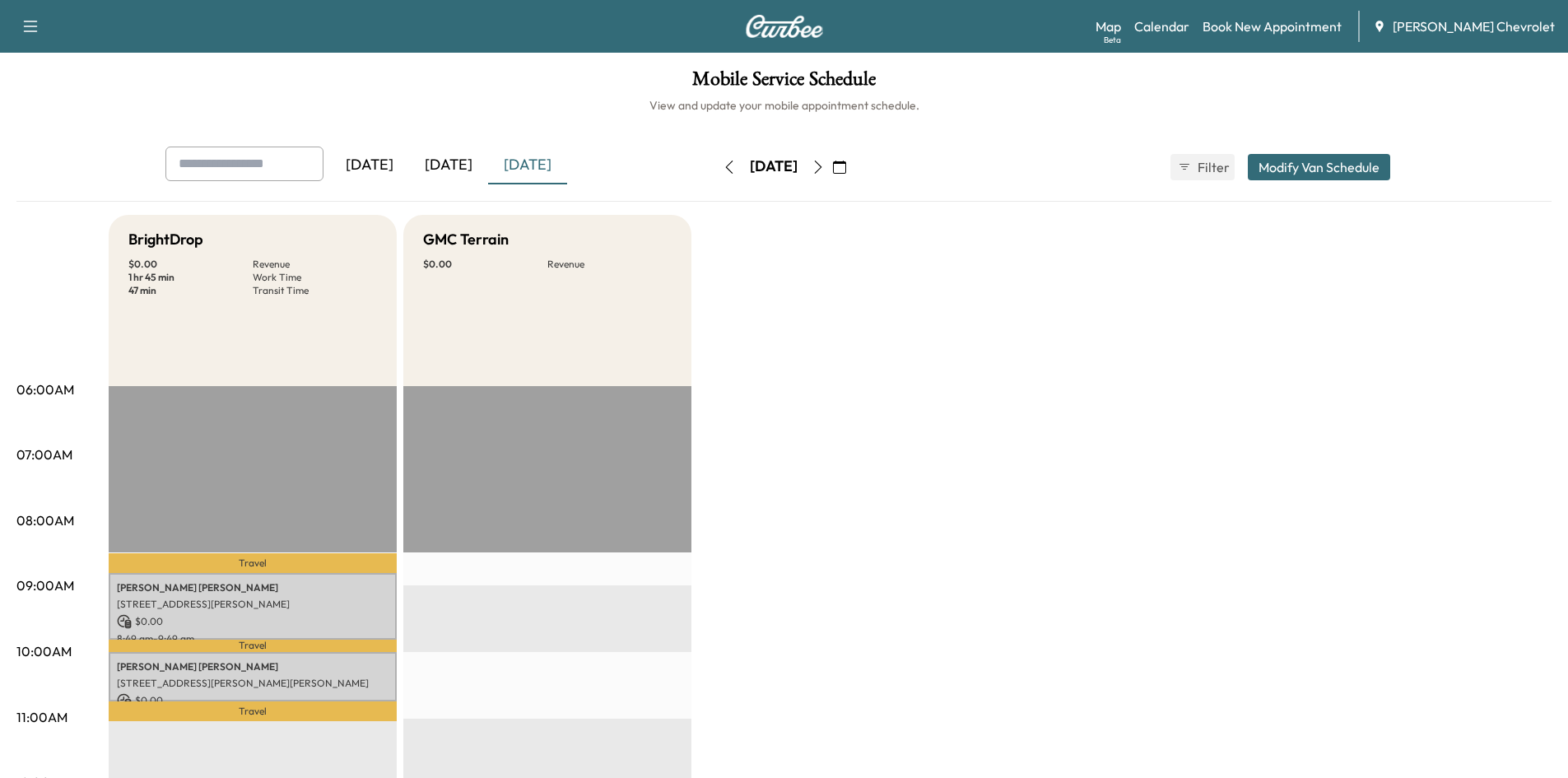
click at [537, 168] on div "[DATE]" at bounding box center [528, 166] width 79 height 38
click at [549, 166] on div "[DATE]" at bounding box center [528, 166] width 79 height 38
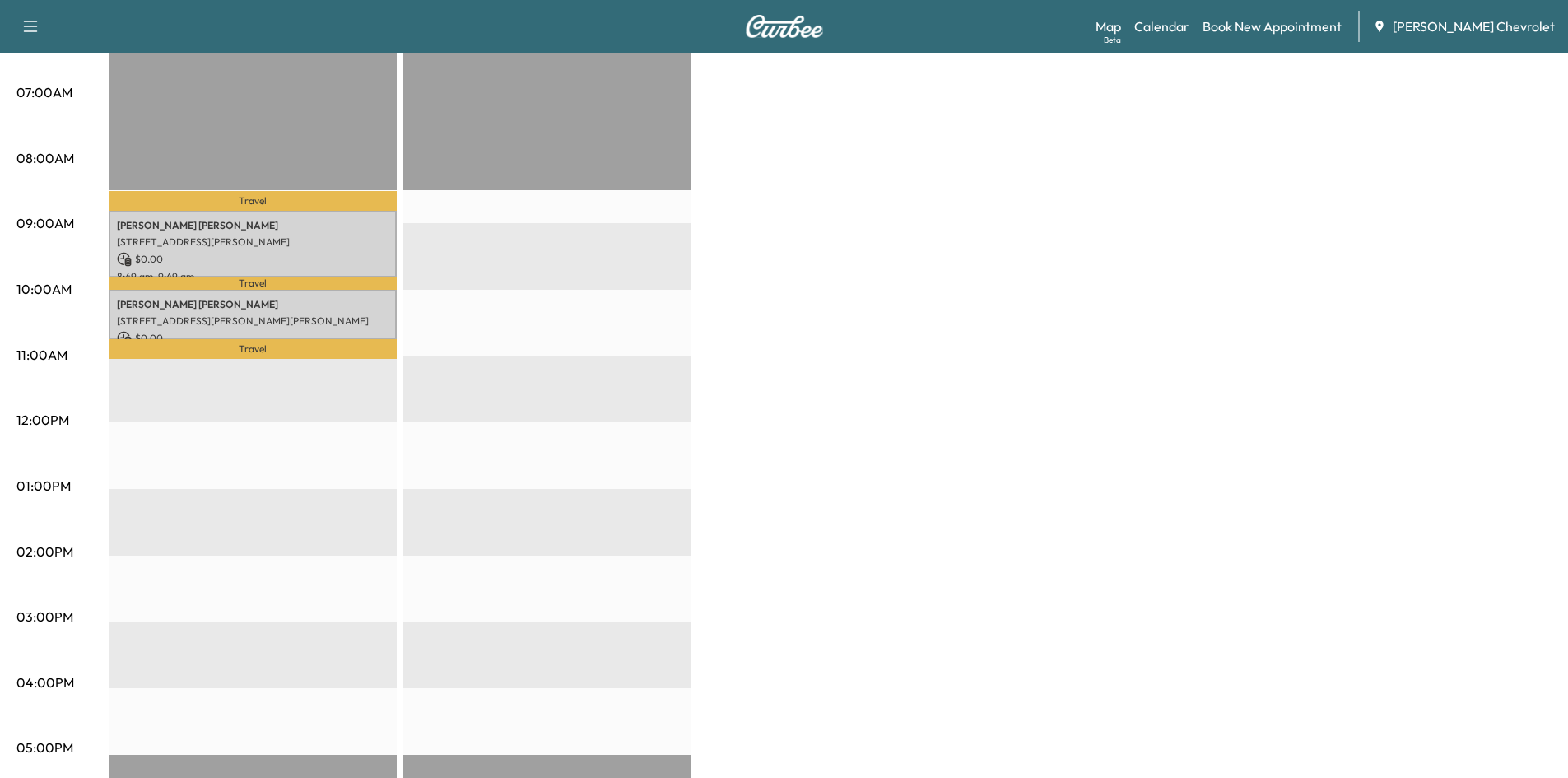
scroll to position [359, 0]
